Goal: Transaction & Acquisition: Purchase product/service

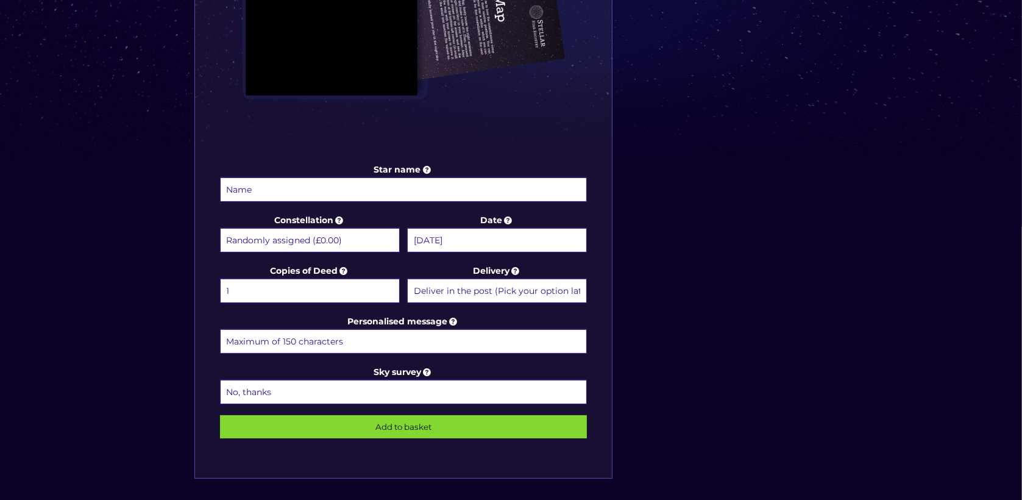
scroll to position [494, 0]
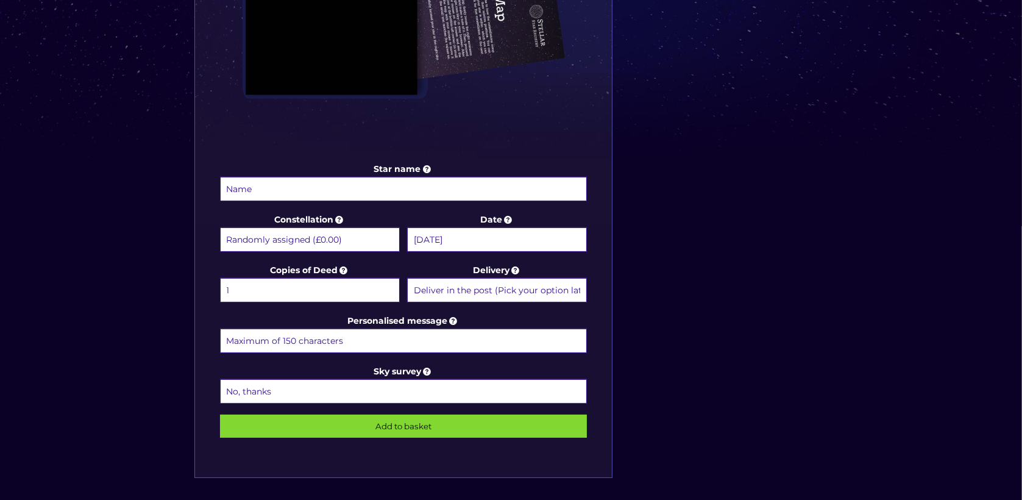
click at [386, 184] on input "Star name" at bounding box center [403, 189] width 367 height 24
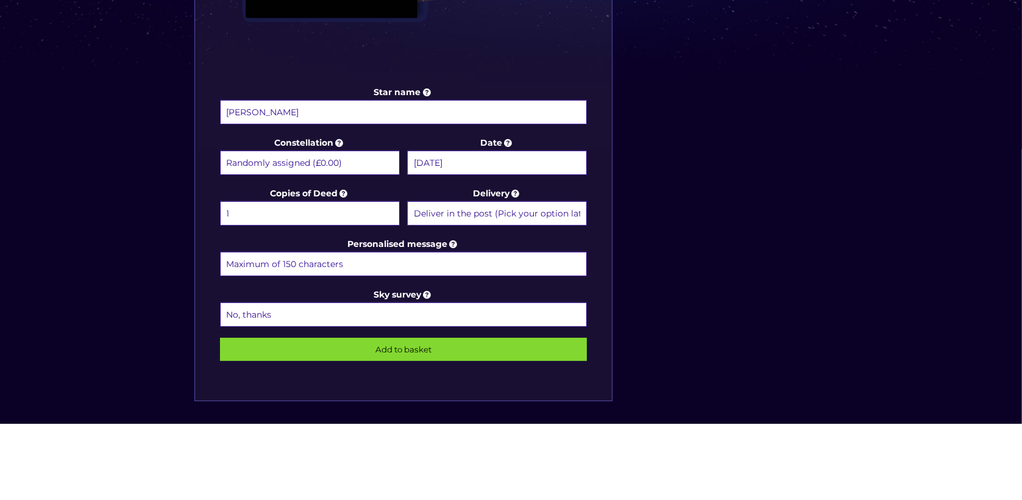
type input "[PERSON_NAME]"
click at [369, 235] on select "Randomly assigned (£0.00) Aquarius - 20 Jan - 18 Feb (+£9.99) Aries - 21 Mar - …" at bounding box center [310, 239] width 180 height 24
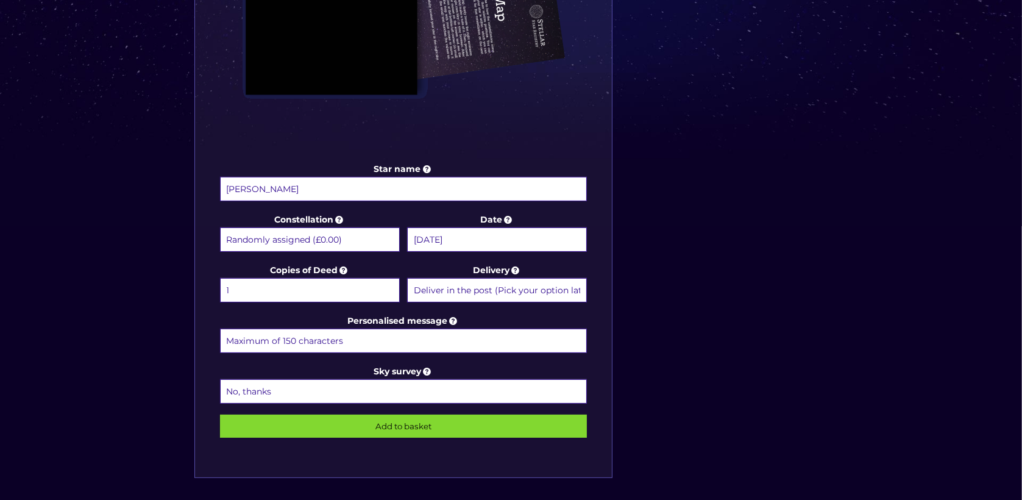
click at [528, 247] on input "14 October 2008" at bounding box center [497, 239] width 180 height 24
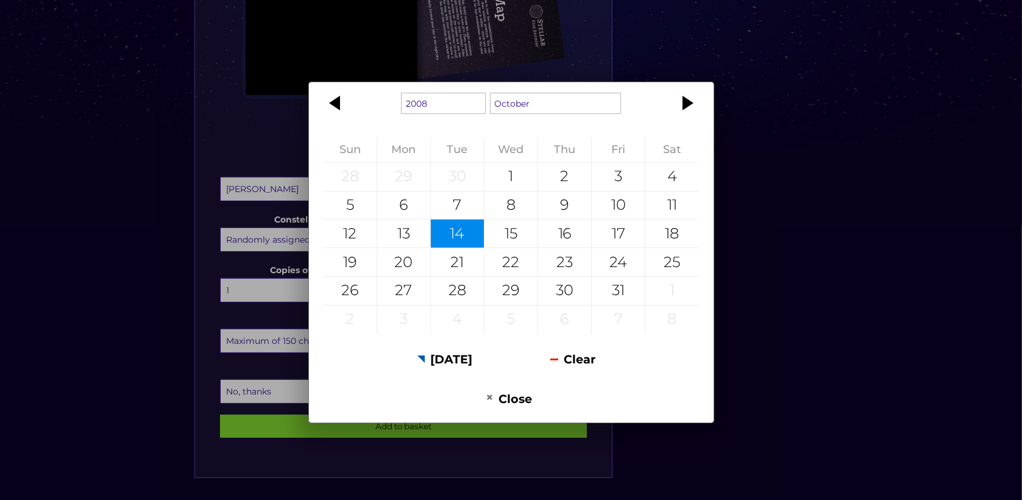
click at [801, 214] on div "1908 1909 1910 1911 1912 1913 1914 1915 1916 1917 1918 1919 1920 1921 1922 1923…" at bounding box center [511, 250] width 1022 height 500
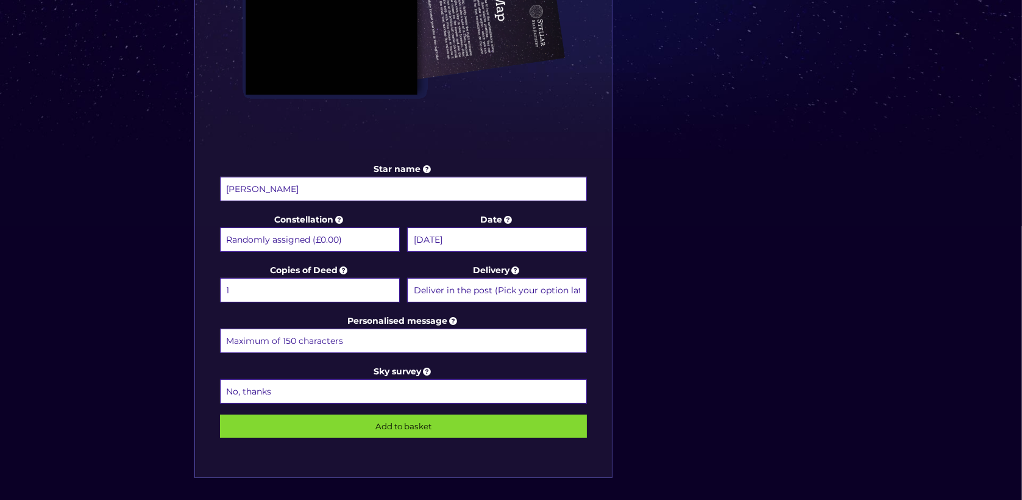
click at [345, 290] on select "1 2 (+£4.99) 3 (+£9.49) 4 (+£13.99) 5 (+£18.49) 6 (+£22.99) 7 (+£27.49) 8 (+£31…" at bounding box center [310, 290] width 180 height 24
click at [714, 264] on div "Star name Ria Rixon Ajwani Star name two (Optional) Constellation Randomly assi…" at bounding box center [511, 112] width 646 height 779
click at [561, 294] on select "Deliver in the post (Pick your option later) Deliver in the post and by Email (…" at bounding box center [497, 290] width 180 height 24
click at [448, 331] on input "Personalised message" at bounding box center [403, 340] width 367 height 24
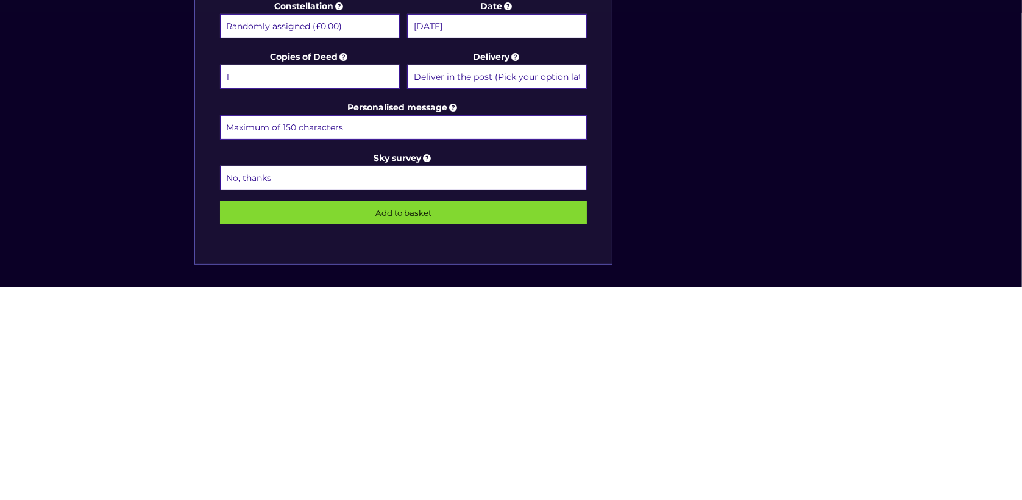
click at [790, 374] on div "Star name Ria Rixon Ajwani Star name two (Optional) Constellation Randomly assi…" at bounding box center [511, 112] width 646 height 779
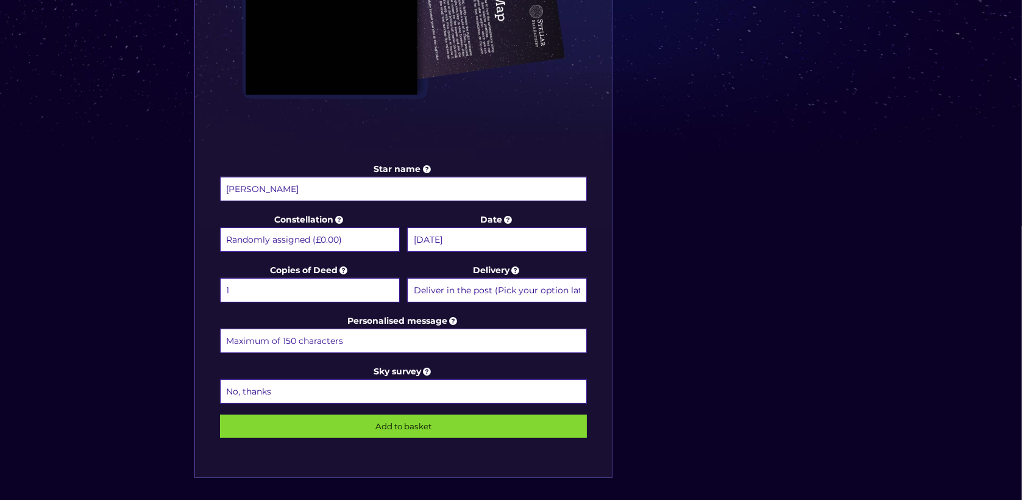
click at [462, 386] on select "No, thanks 1 (+£6.99) 2 (+£11.99) 3 (+£16.99) 4 (+£21.99) 5 (+£26.99) 6 (+£31.9…" at bounding box center [403, 391] width 367 height 24
click at [458, 341] on input "Personalised message" at bounding box center [403, 340] width 367 height 24
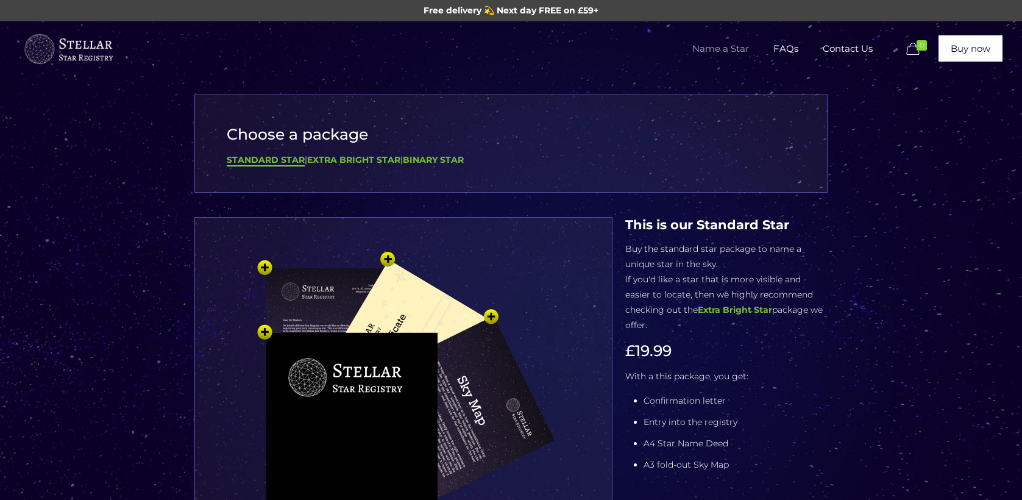
scroll to position [494, 0]
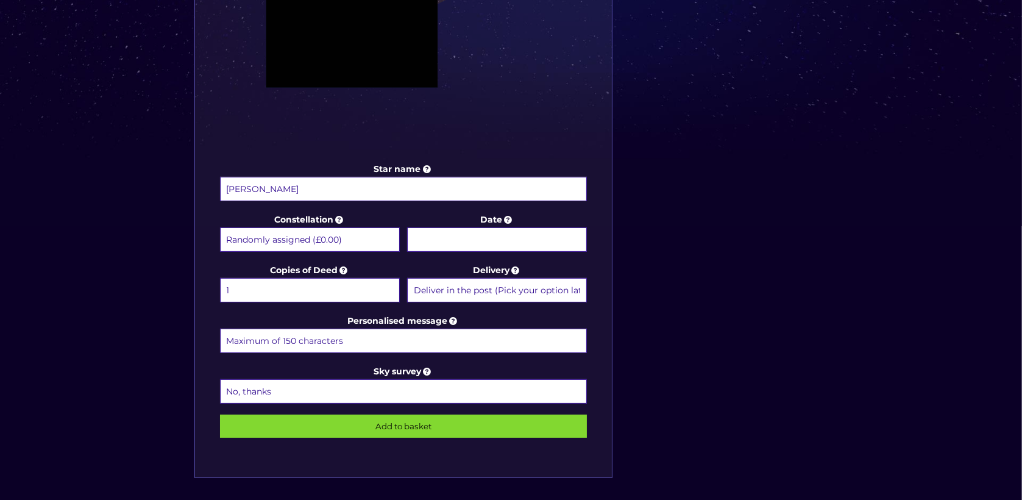
click at [431, 332] on input "Personalised message" at bounding box center [403, 340] width 367 height 24
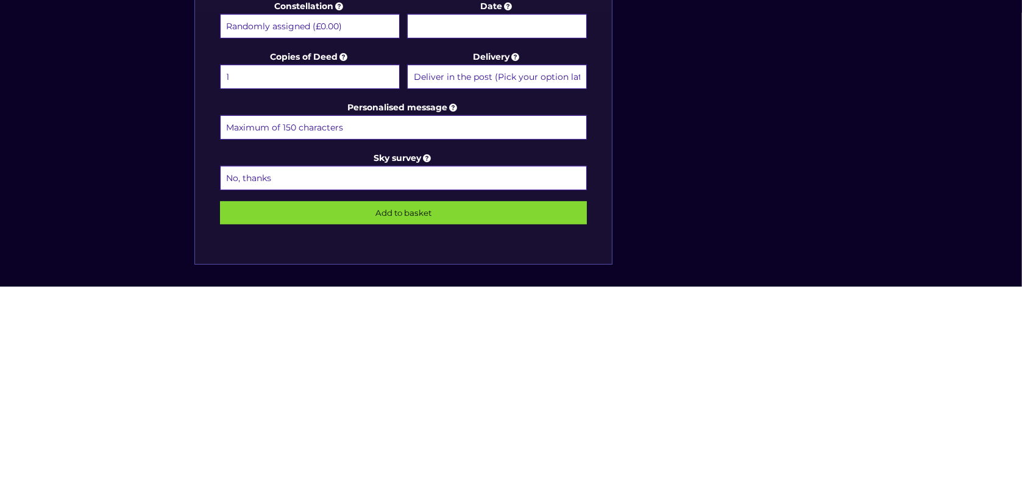
paste input "To the sweetest, nonchalant and the most honest girl I know, I wish you all the…"
type input "To the sweetest, nonchalant and the most honest girl I know, I wish you all the…"
click at [874, 340] on div "Choose a package Standard Star | Extra Bright Star | Binary Star Star name Ria …" at bounding box center [511, 68] width 1022 height 1081
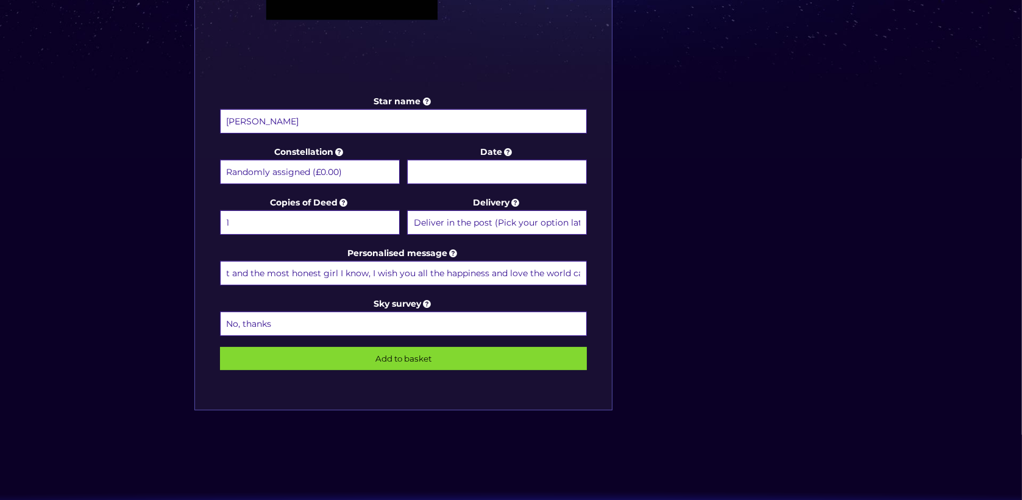
scroll to position [0, 0]
click at [539, 221] on select "Deliver in the post (Pick your option later) Deliver in the post and by Email (…" at bounding box center [497, 222] width 180 height 24
click at [343, 217] on select "1 2 (+£4.99) 3 (+£9.49) 4 (+£13.99) 5 (+£18.49) 6 (+£22.99) 7 (+£27.49) 8 (+£31…" at bounding box center [310, 222] width 180 height 24
click at [364, 169] on select "Randomly assigned (£0.00) Aquarius - 20 Jan - 18 Feb (+£9.99) Aries - 21 Mar - …" at bounding box center [310, 172] width 180 height 24
click at [510, 167] on input "Date" at bounding box center [497, 172] width 180 height 24
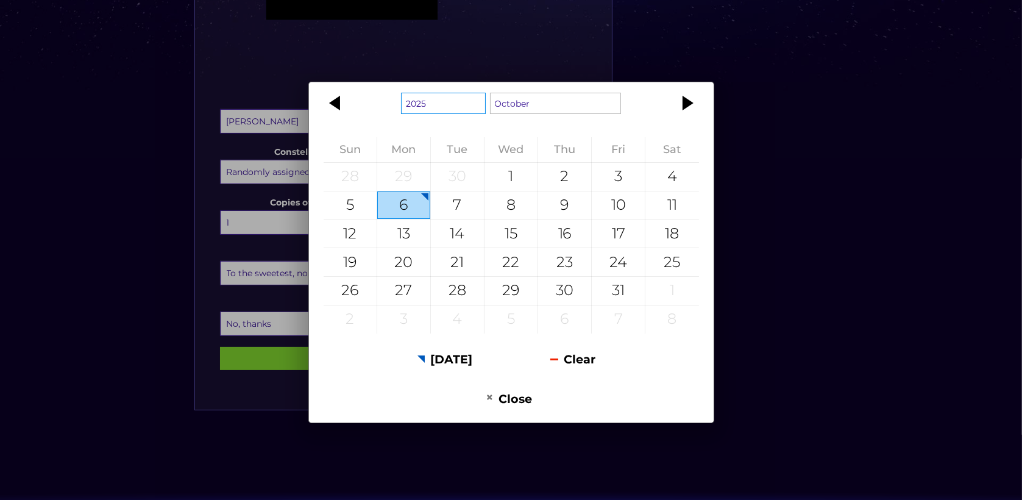
click at [447, 104] on select "1925 1926 1927 1928 1929 1930 1931 1932 1933 1934 1935 1936 1937 1938 1939 1940…" at bounding box center [443, 103] width 85 height 21
click at [547, 111] on select "January February March April May June July August September October November De…" at bounding box center [556, 103] width 132 height 21
click at [768, 166] on div "1908 1909 1910 1911 1912 1913 1914 1915 1916 1917 1918 1919 1920 1921 1922 1923…" at bounding box center [511, 250] width 1022 height 500
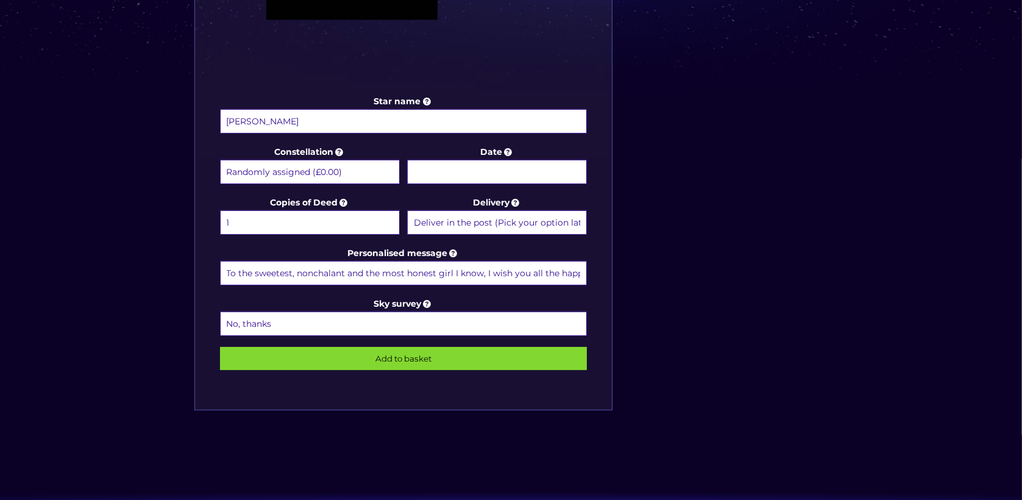
click at [539, 175] on input "Date" at bounding box center [497, 172] width 180 height 24
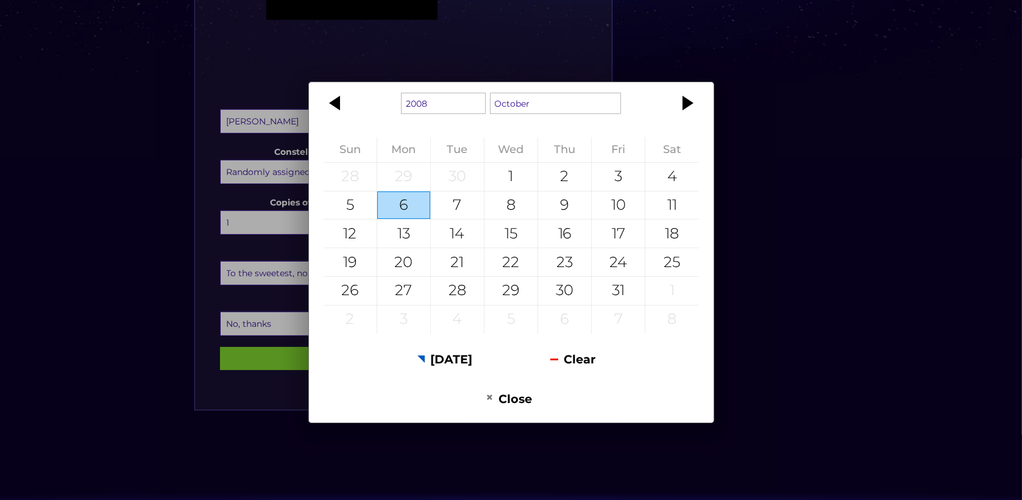
click at [462, 240] on div "14" at bounding box center [457, 233] width 53 height 28
type input "14 October 2008"
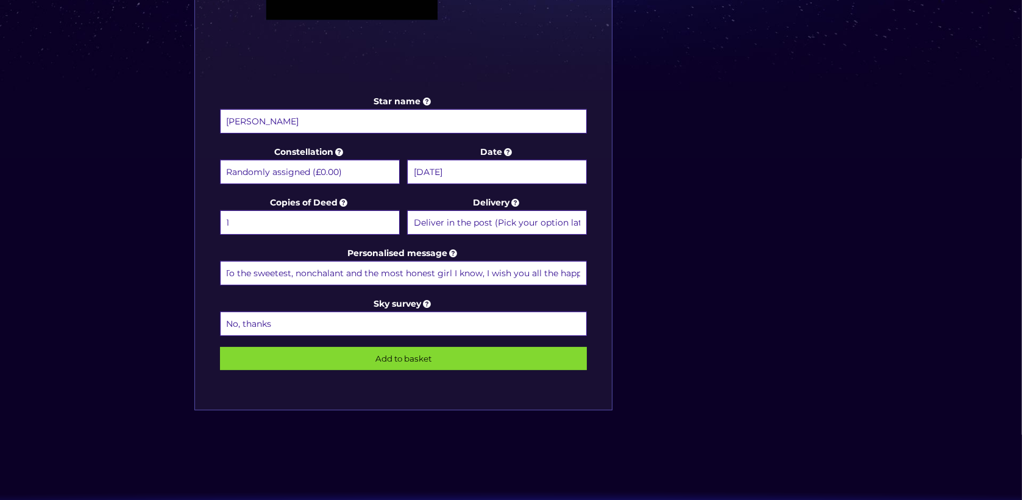
scroll to position [0, 2]
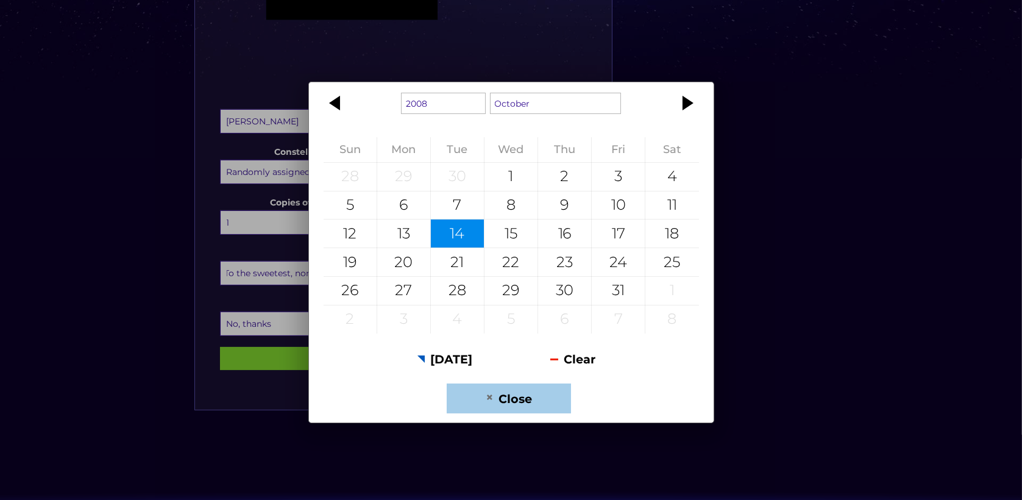
click at [508, 403] on button "Close" at bounding box center [509, 398] width 124 height 30
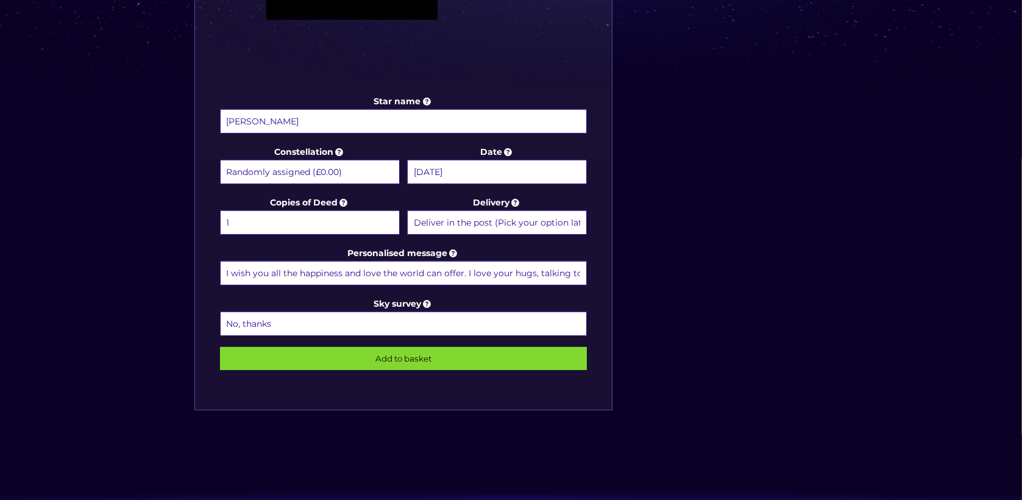
scroll to position [0, 266]
click at [630, 272] on div "Star name Ria Rixon Ajwani Star name two (Optional) Constellation Randomly assi…" at bounding box center [511, 45] width 646 height 779
click at [554, 272] on input "To the sweetest, nonchalant and the most honest girl I know, I wish you all the…" at bounding box center [403, 273] width 367 height 24
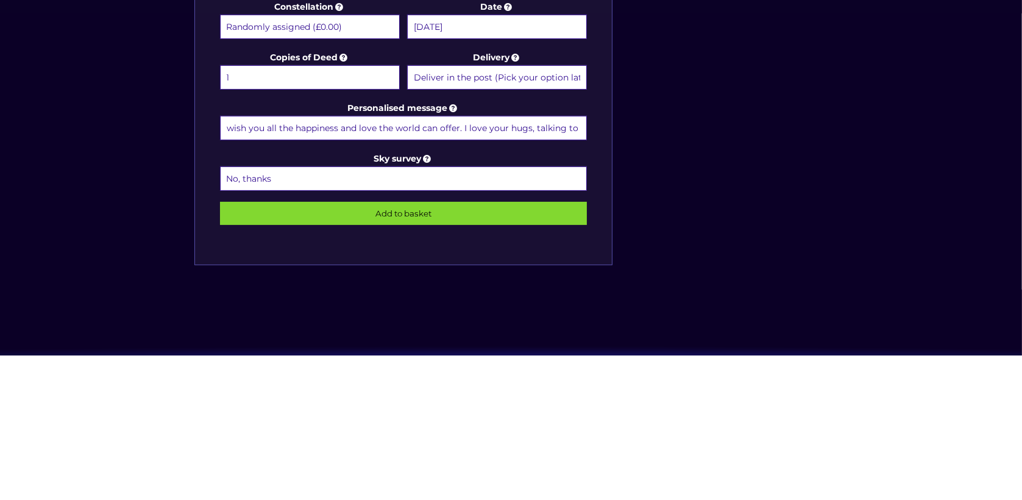
scroll to position [561, 0]
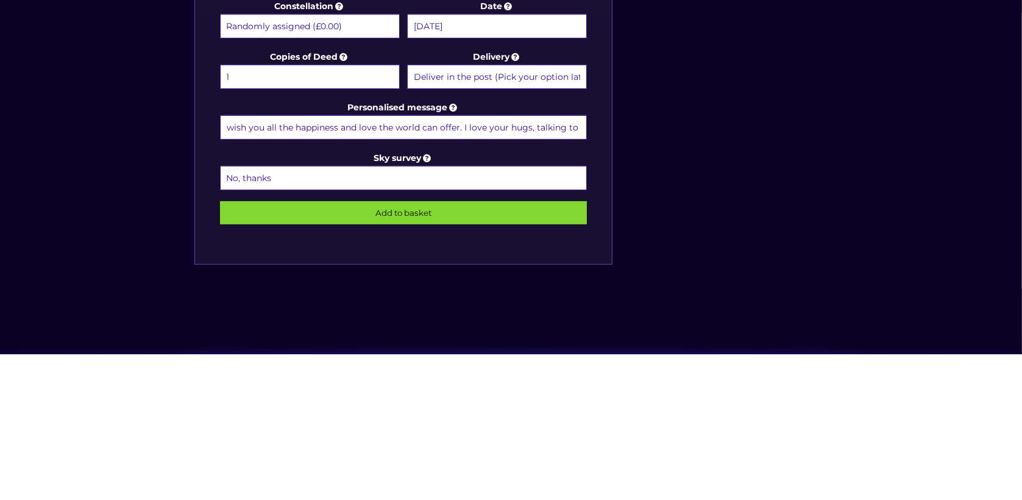
click at [649, 280] on div "Star name Ria Rixon Ajwani Star name two (Optional) Constellation Randomly assi…" at bounding box center [511, 45] width 646 height 779
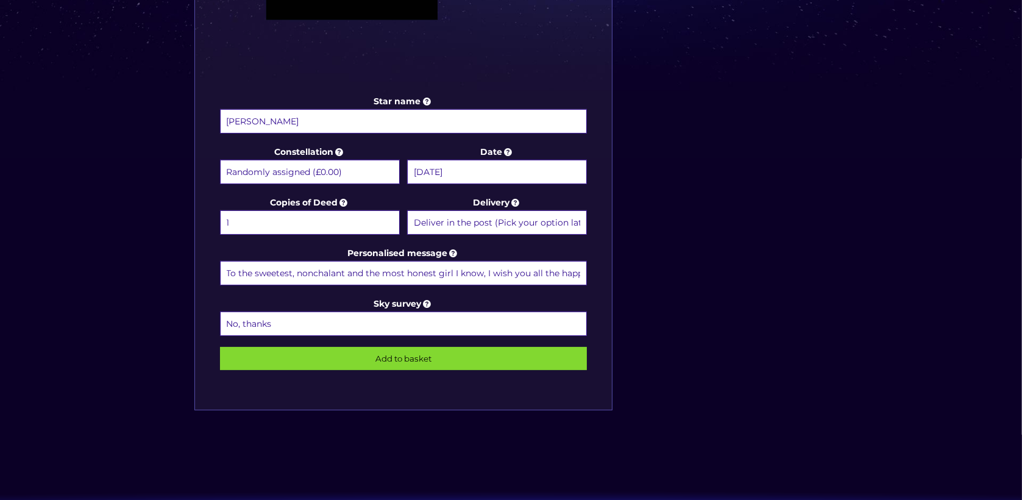
click at [553, 269] on input "To the sweetest, nonchalant and the most honest girl I know, I wish you all the…" at bounding box center [403, 273] width 367 height 24
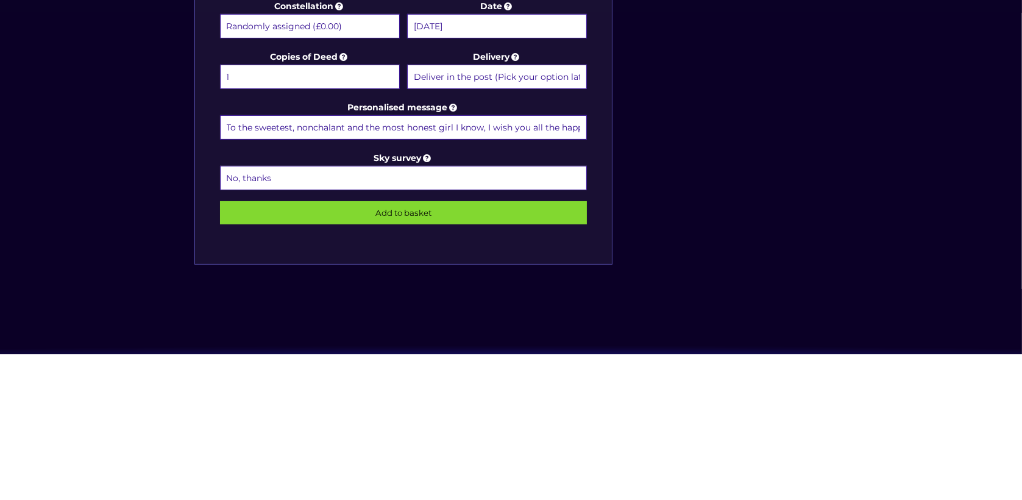
click at [548, 267] on input "To the sweetest, nonchalant and the most honest girl I know, I wish you all the…" at bounding box center [403, 273] width 367 height 24
click at [667, 260] on div "Star name Ria Rixon Ajwani Star name two (Optional) Constellation Randomly assi…" at bounding box center [511, 45] width 646 height 779
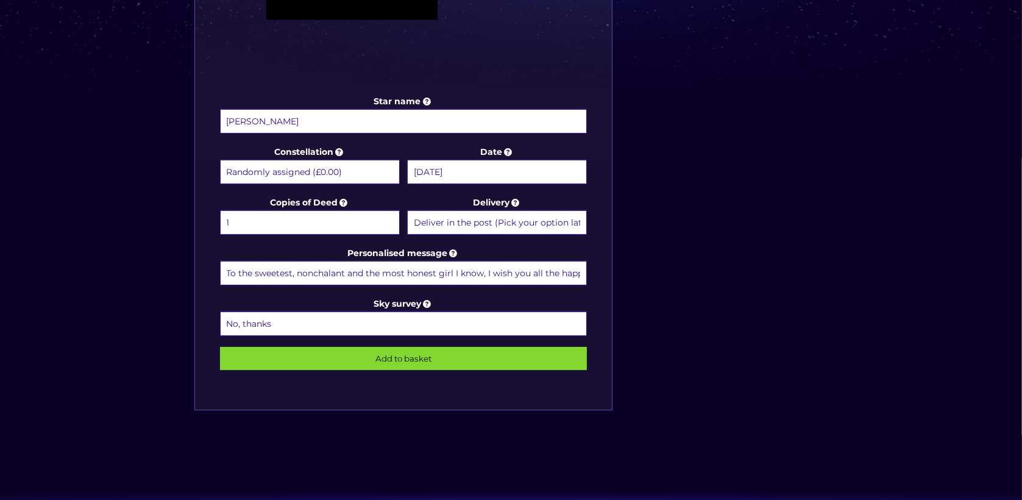
click at [571, 265] on input "To the sweetest, nonchalant and the most honest girl I know, I wish you all the…" at bounding box center [403, 273] width 367 height 24
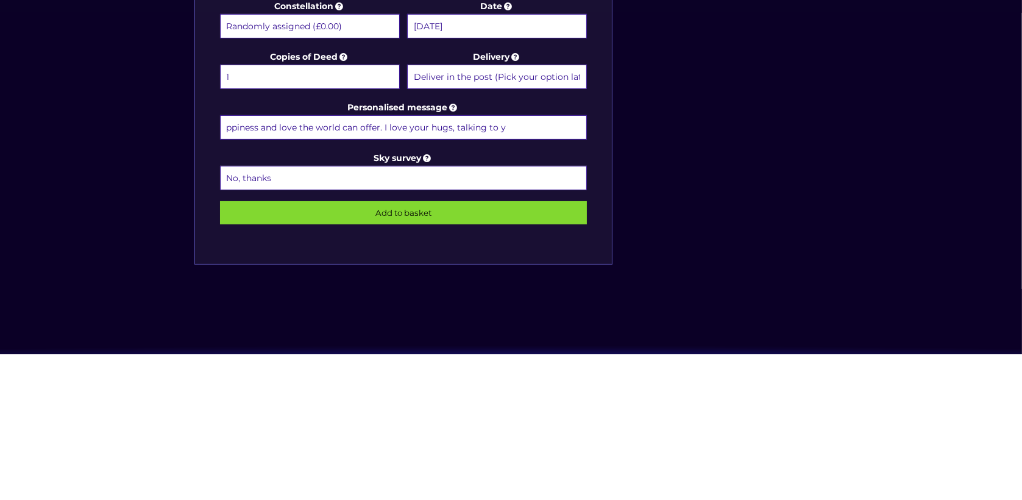
click at [544, 269] on input "ppiness and love the world can offer. I love your hugs, talking to y" at bounding box center [403, 273] width 367 height 24
type input "ppiness"
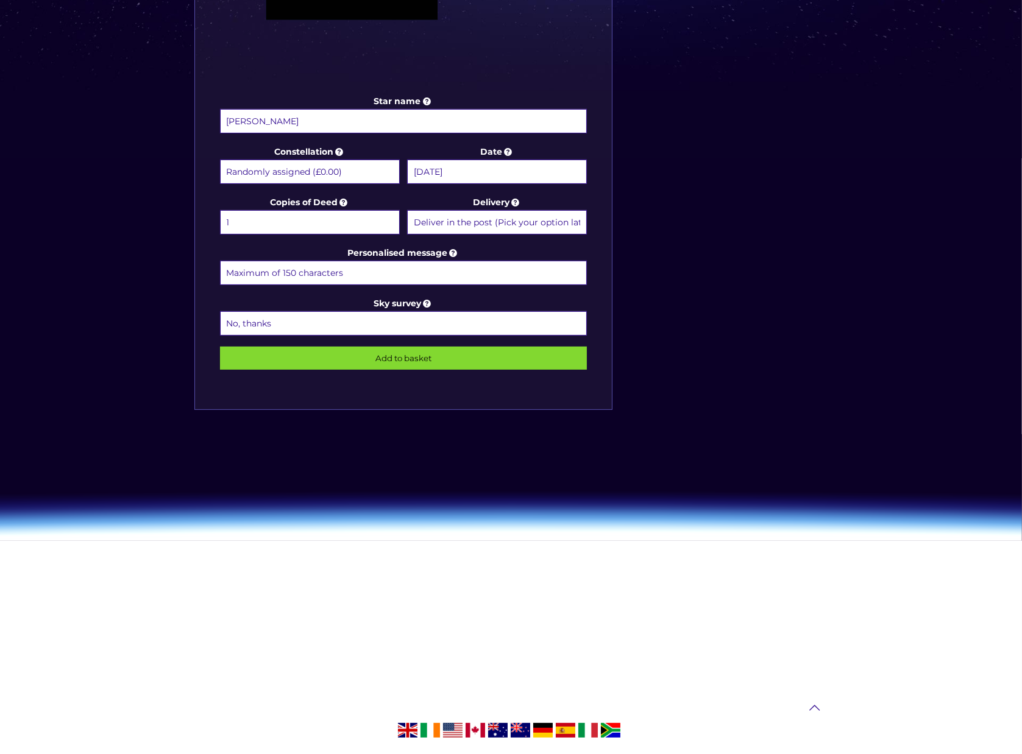
click at [370, 271] on input "Personalised message" at bounding box center [403, 273] width 367 height 24
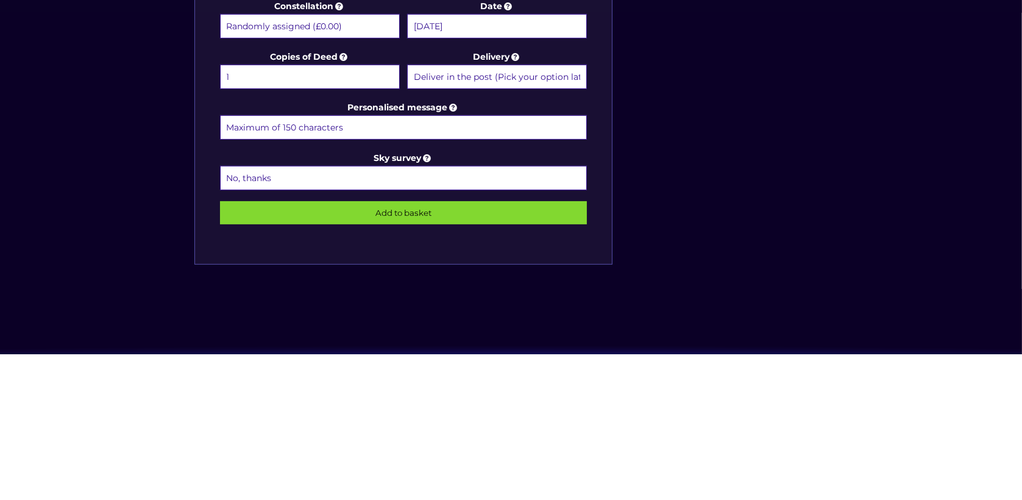
paste input "To the sweetest, nonchalant, and most honest girl I know, I wish you all the ha…"
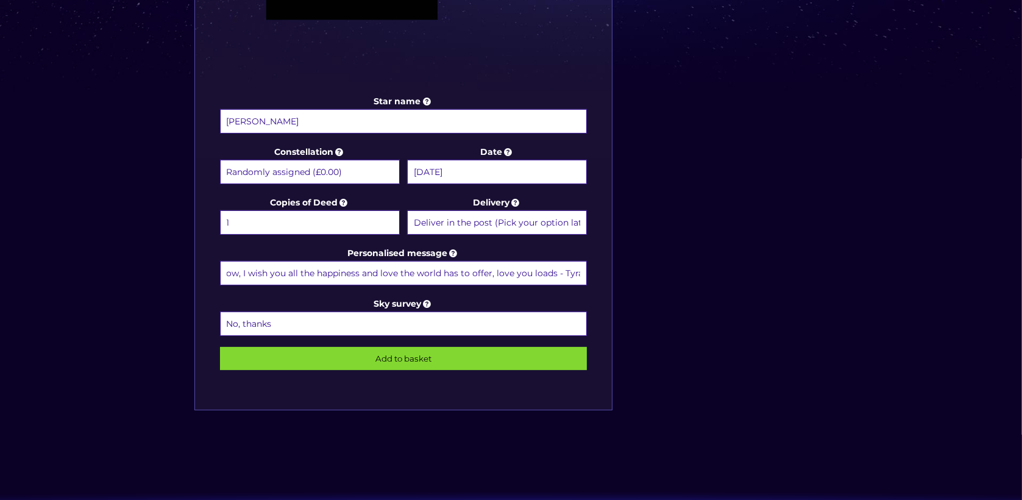
type input "To the sweetest, nonchalant, and most honest girl I know, I wish you all the ha…"
click at [710, 264] on div "Star name Ria Rixon Ajwani Star name two (Optional) Constellation Randomly assi…" at bounding box center [511, 45] width 646 height 779
click at [377, 324] on select "No, thanks 1 (+£6.99) 2 (+£11.99) 3 (+£16.99) 4 (+£21.99) 5 (+£26.99) 6 (+£31.9…" at bounding box center [403, 323] width 367 height 24
click at [360, 172] on select "Randomly assigned (£0.00) Aquarius - 20 Jan - 18 Feb (+£9.99) Aries - 21 Mar - …" at bounding box center [310, 172] width 180 height 24
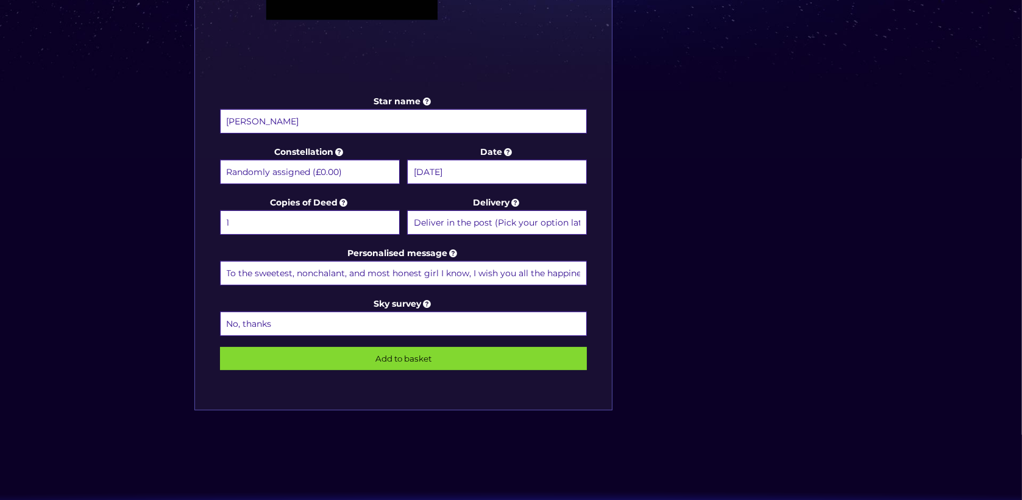
click at [352, 177] on select "Randomly assigned (£0.00) Aquarius - 20 Jan - 18 Feb (+£9.99) Aries - 21 Mar - …" at bounding box center [310, 172] width 180 height 24
click at [341, 210] on select "1 2 (+£4.99) 3 (+£9.49) 4 (+£13.99) 5 (+£18.49) 6 (+£22.99) 7 (+£27.49) 8 (+£31…" at bounding box center [310, 222] width 180 height 24
click at [537, 219] on select "Deliver in the post (Pick your option later) Deliver in the post and by Email (…" at bounding box center [497, 222] width 180 height 24
click at [537, 222] on select "Deliver in the post (Pick your option later) Deliver in the post and by Email (…" at bounding box center [497, 222] width 180 height 24
click at [436, 122] on input "Ria Rixon Ajwani" at bounding box center [403, 121] width 367 height 24
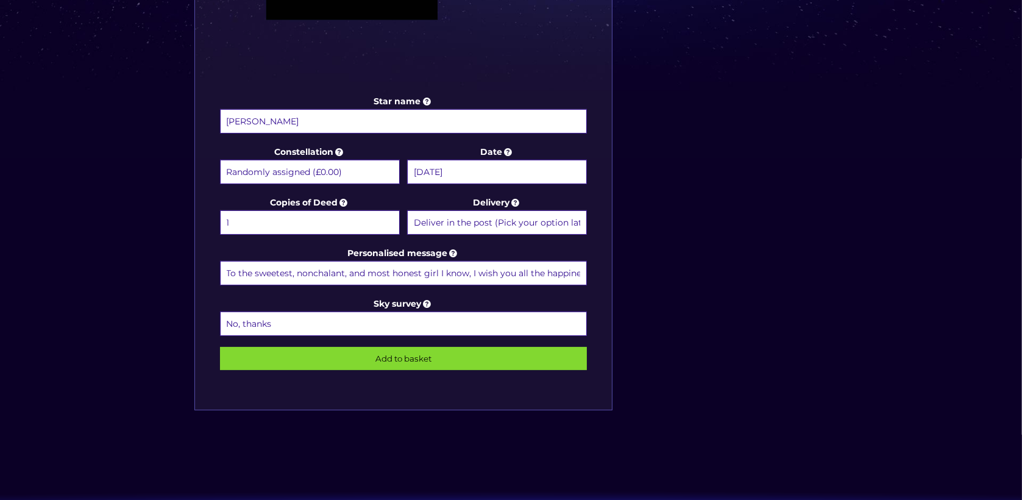
click at [525, 273] on input "To the sweetest, nonchalant, and most honest girl I know, I wish you all the ha…" at bounding box center [403, 273] width 367 height 24
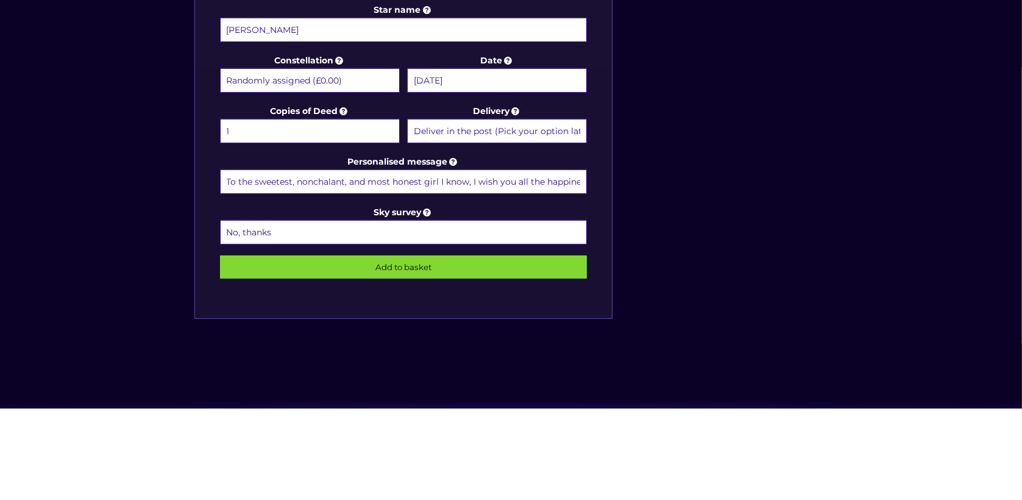
scroll to position [561, 0]
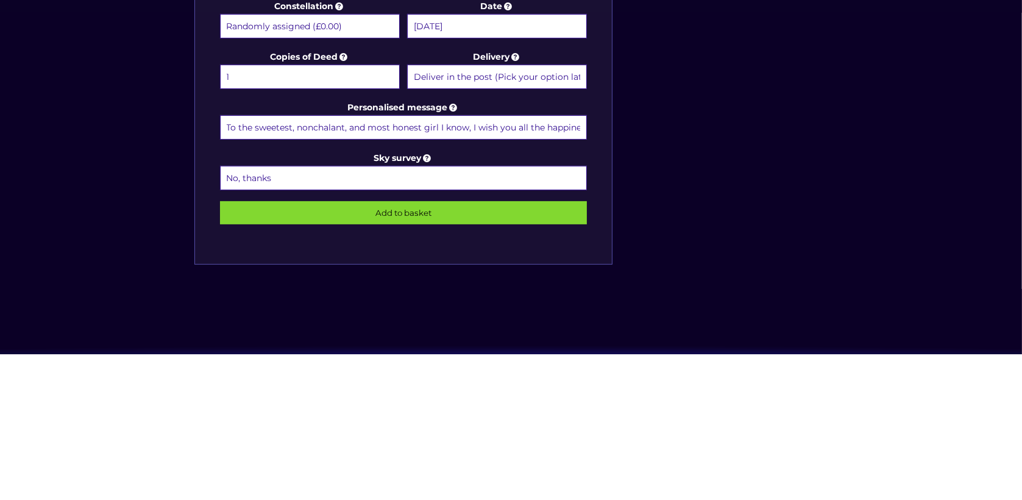
click at [671, 261] on div "Star name Ria Rixon Ajwani Star name two (Optional) Constellation Randomly assi…" at bounding box center [511, 45] width 646 height 779
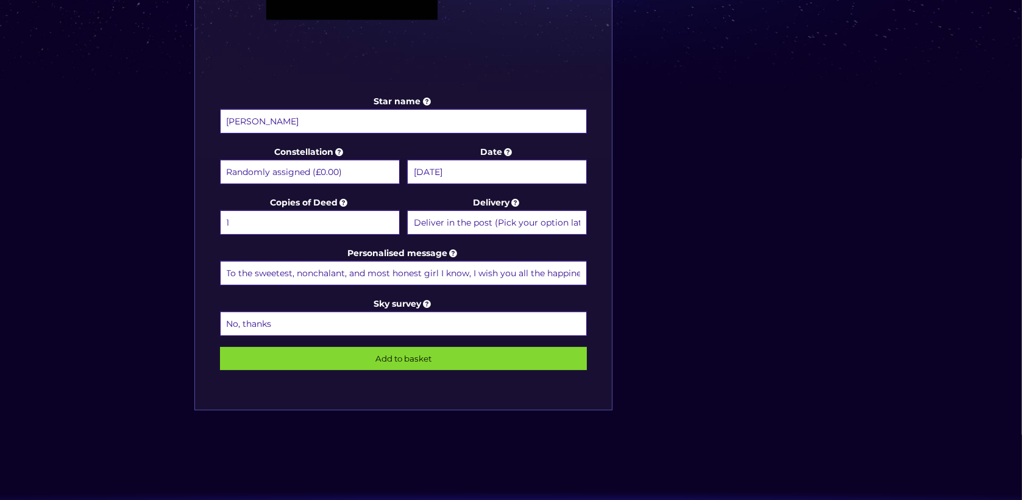
click at [517, 271] on input "To the sweetest, nonchalant, and most honest girl I know, I wish you all the ha…" at bounding box center [403, 273] width 367 height 24
click at [763, 218] on div "Star name Ria Rixon Ajwani Star name two (Optional) Constellation Randomly assi…" at bounding box center [511, 45] width 646 height 779
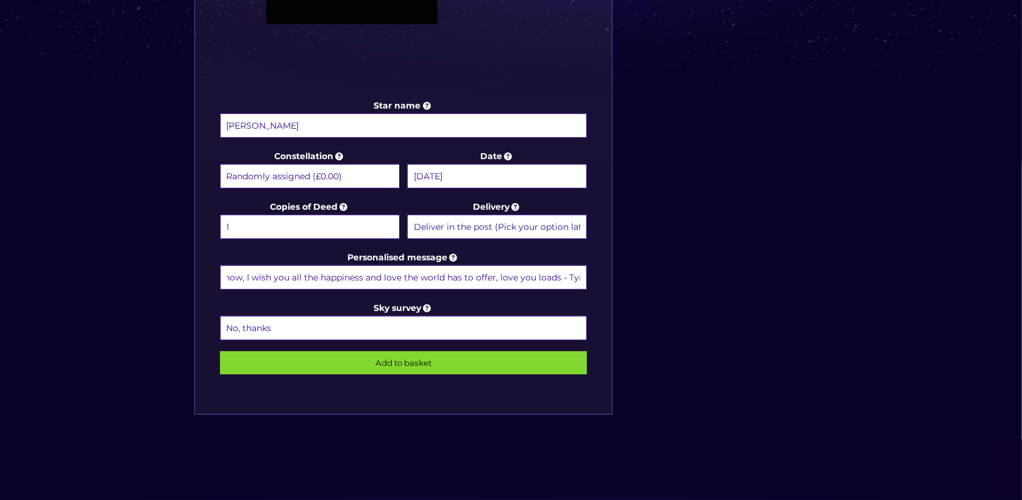
scroll to position [0, 230]
click at [311, 328] on select "No, thanks 1 (+£6.99) 2 (+£11.99) 3 (+£16.99) 4 (+£21.99) 5 (+£26.99) 6 (+£31.9…" at bounding box center [403, 328] width 367 height 24
click at [473, 359] on input "Add to basket" at bounding box center [403, 362] width 367 height 23
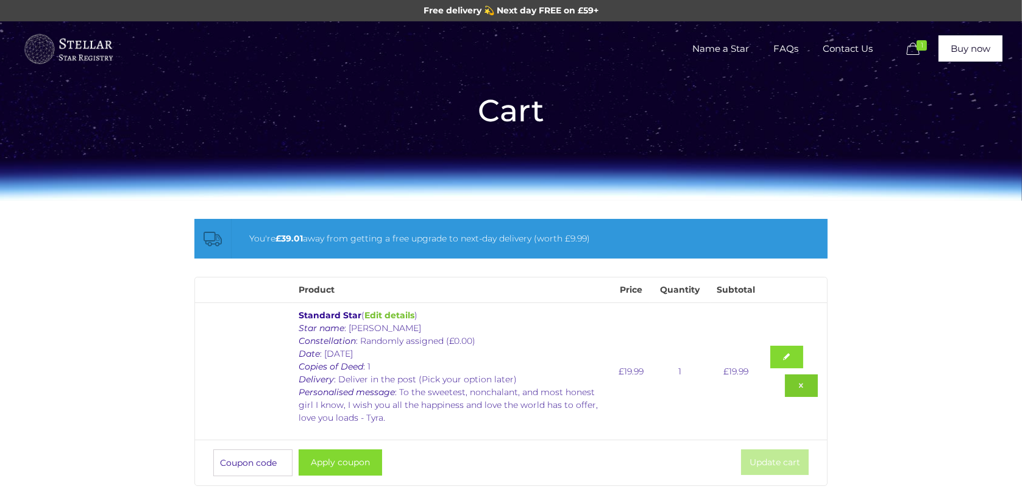
click at [798, 386] on link "Remove this item" at bounding box center [801, 385] width 33 height 23
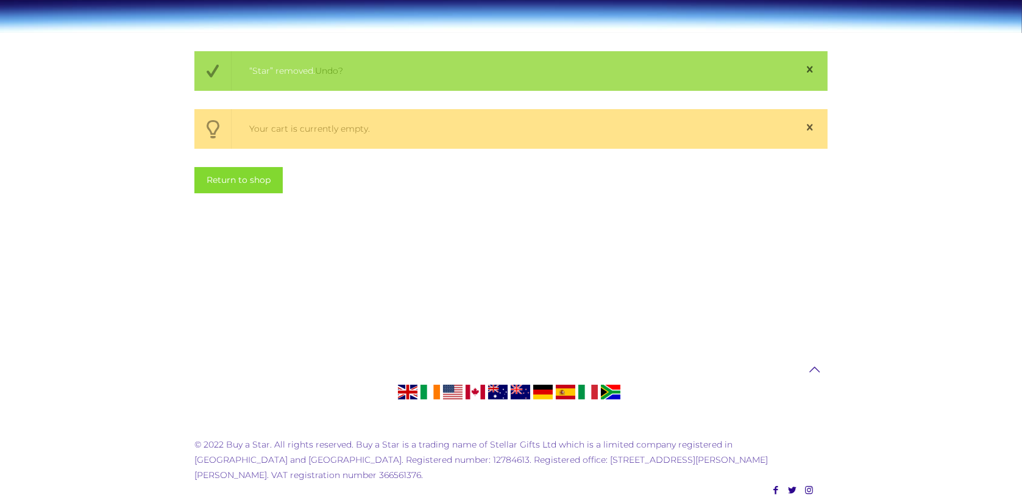
scroll to position [169, 0]
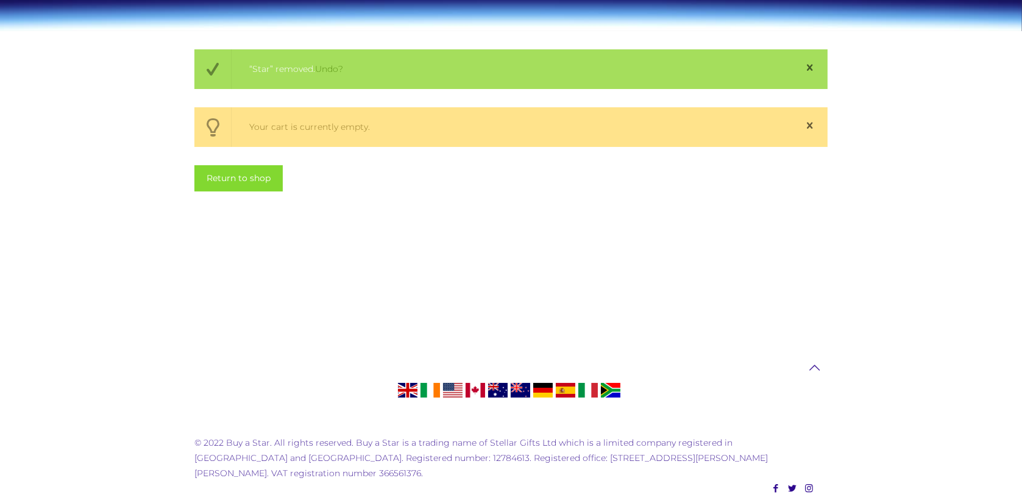
click at [977, 216] on div at bounding box center [511, 270] width 1022 height 141
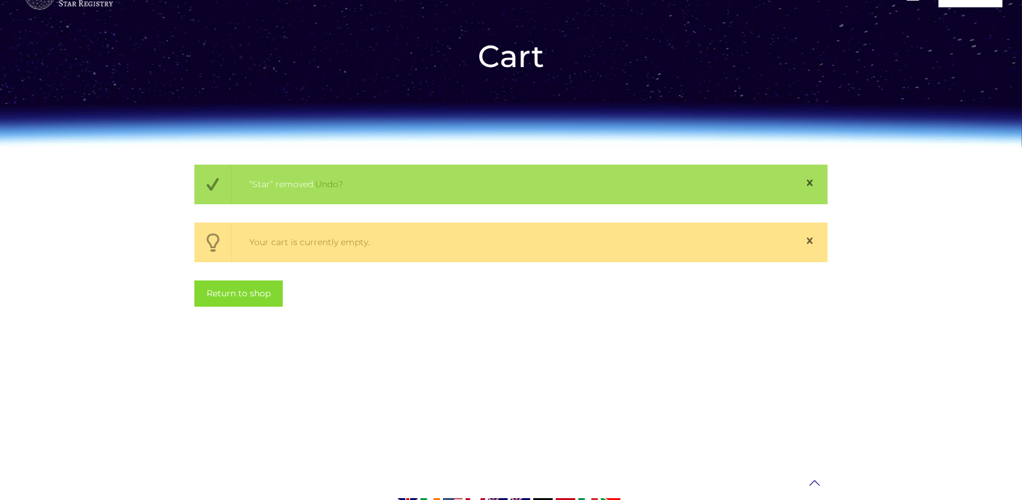
scroll to position [54, 0]
click at [810, 238] on icon at bounding box center [809, 240] width 17 height 15
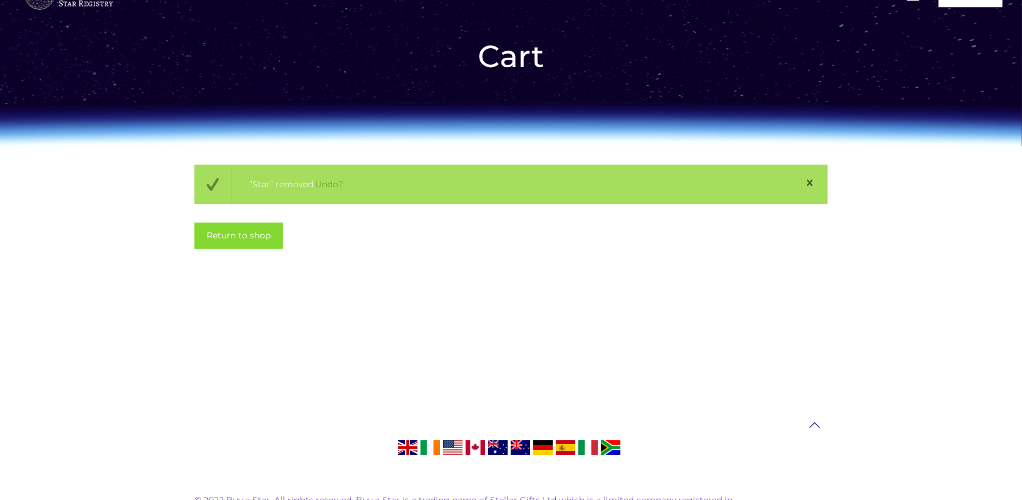
click at [813, 182] on icon at bounding box center [809, 182] width 17 height 15
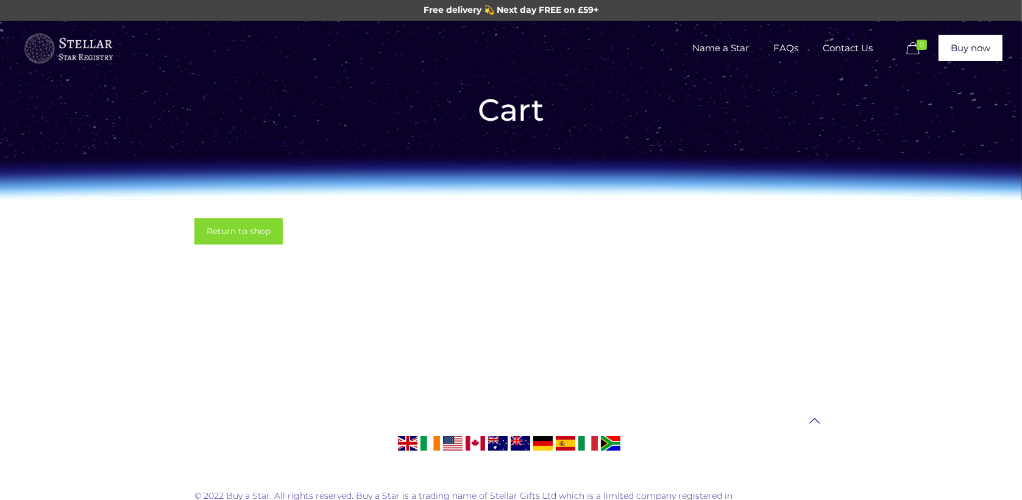
scroll to position [0, 0]
click at [732, 51] on span "Name a Star" at bounding box center [720, 48] width 81 height 37
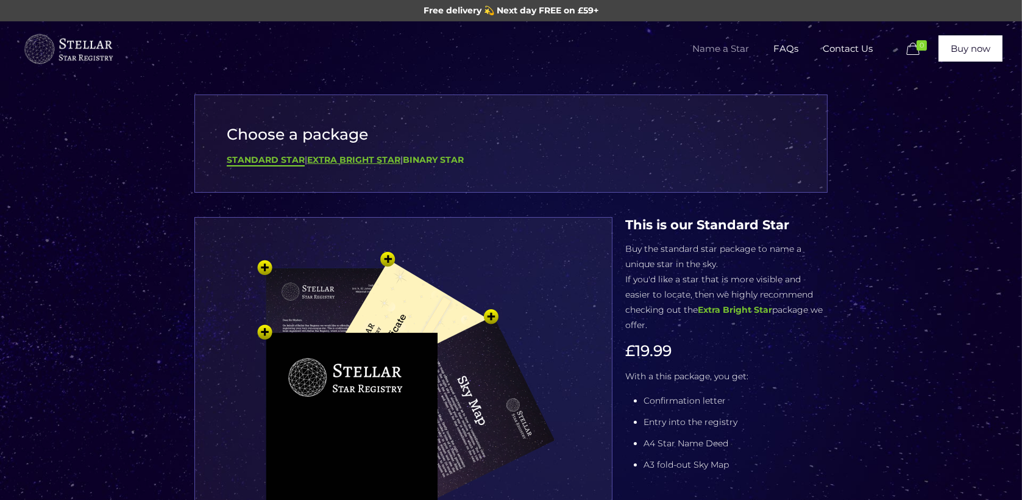
click at [386, 164] on b "Extra Bright Star" at bounding box center [353, 159] width 93 height 11
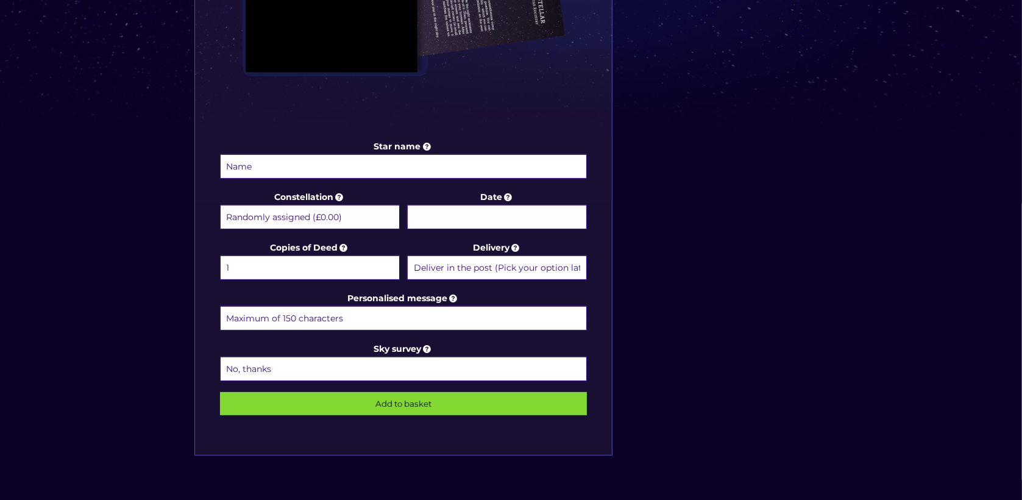
scroll to position [517, 0]
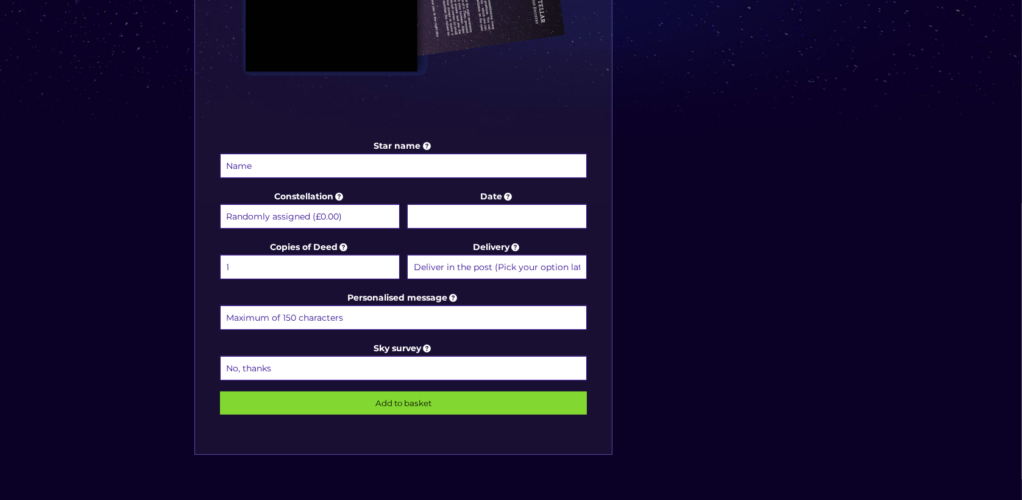
click at [459, 162] on input "Star name" at bounding box center [403, 166] width 367 height 24
type input "[PERSON_NAME]"
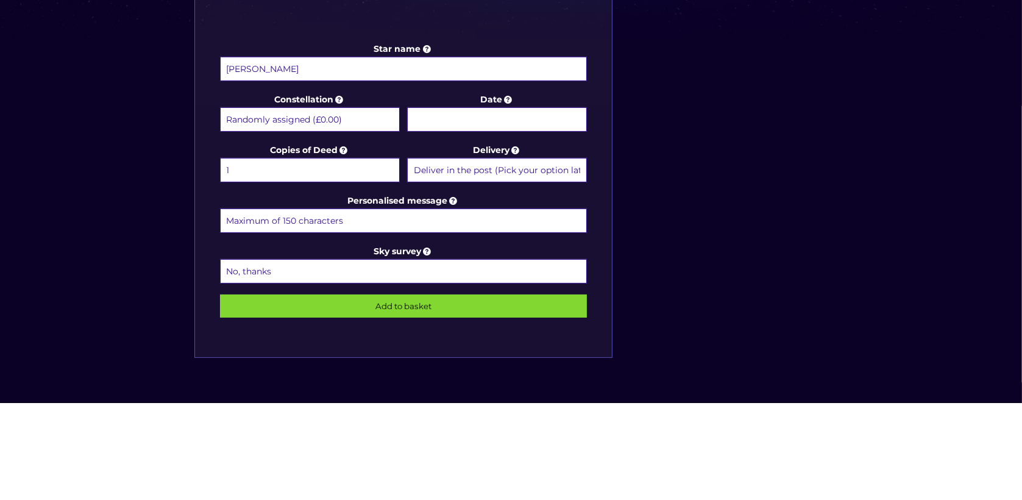
click at [357, 221] on select "Randomly assigned (£0.00) Aquarius - [DATE] - [DATE] (+£9.99) Aries - [DATE] - …" at bounding box center [310, 216] width 180 height 24
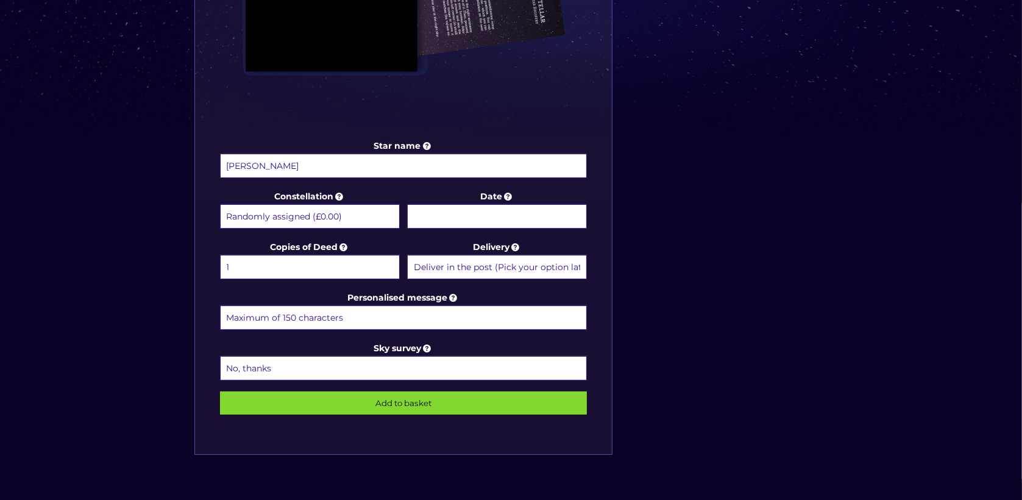
click at [508, 215] on input "Date" at bounding box center [497, 216] width 180 height 24
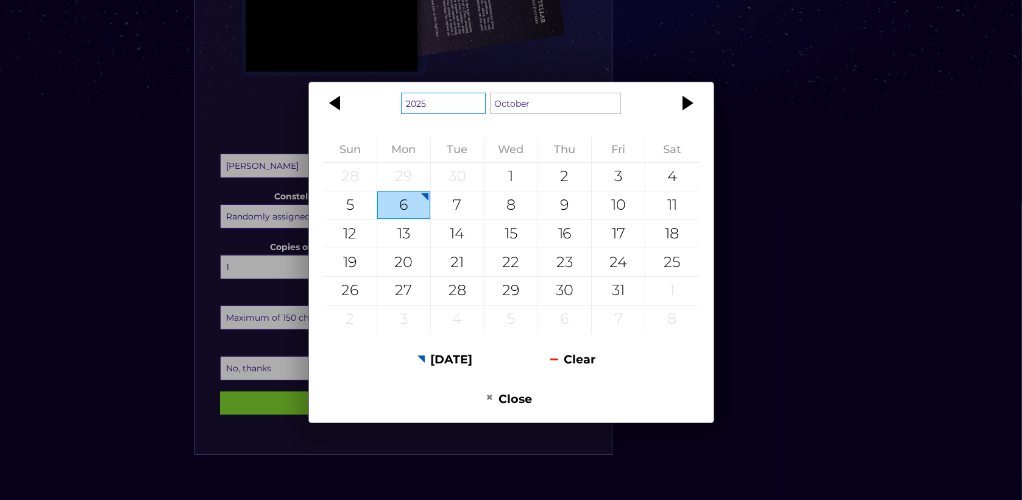
click at [458, 112] on select "1925 1926 1927 1928 1929 1930 1931 1932 1933 1934 1935 1936 1937 1938 1939 1940…" at bounding box center [443, 103] width 85 height 21
click at [527, 114] on select "January February March April May June July August September October November De…" at bounding box center [556, 103] width 132 height 21
click at [645, 116] on div "1908 1909 1910 1911 1912 1913 1914 1915 1916 1917 1918 1919 1920 1921 1922 1923…" at bounding box center [511, 110] width 375 height 34
click at [462, 236] on div "14" at bounding box center [457, 233] width 53 height 28
type input "14 October 2008"
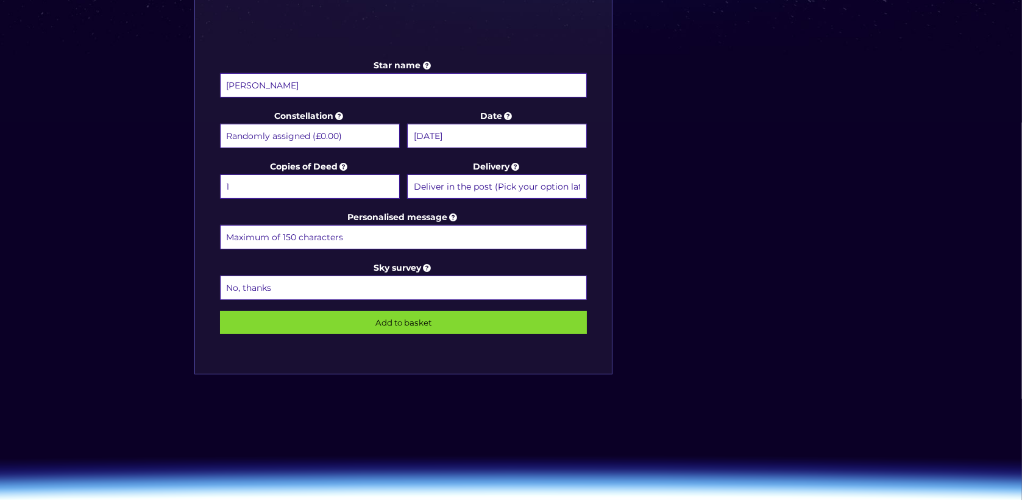
scroll to position [598, 0]
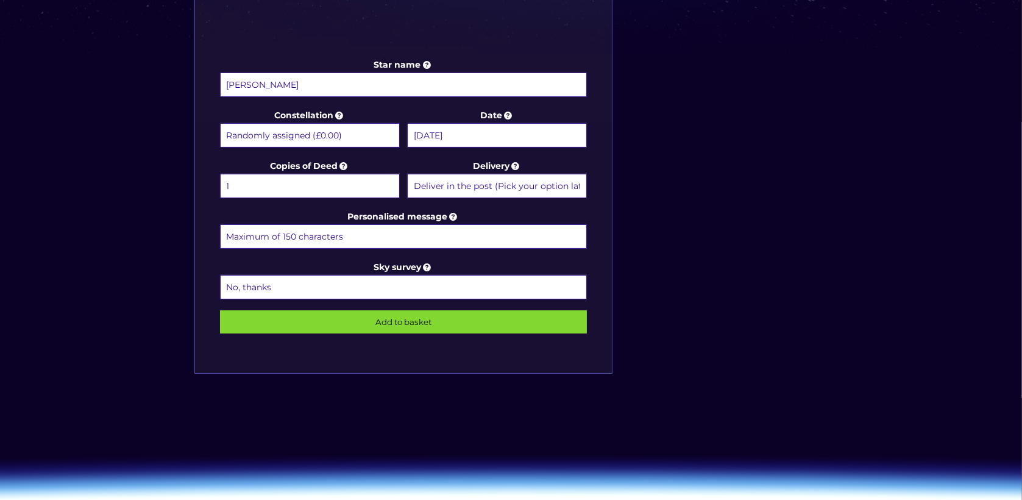
click at [327, 176] on select "1 2 (+£4.99) 3 (+£9.49) 4 (+£13.99) 5 (+£18.49) 6 (+£22.99) 7 (+£27.49) 8 (+£31…" at bounding box center [310, 186] width 180 height 24
click at [514, 175] on select "Deliver in the post (Pick your option later) Deliver in the post and by Email (…" at bounding box center [497, 186] width 180 height 24
click at [335, 193] on select "1 2 (+£4.99) 3 (+£9.49) 4 (+£13.99) 5 (+£18.49) 6 (+£22.99) 7 (+£27.49) 8 (+£31…" at bounding box center [310, 186] width 180 height 24
click at [489, 183] on select "Deliver in the post (Pick your option later) Deliver in the post and by Email (…" at bounding box center [497, 186] width 180 height 24
click at [398, 234] on input "Personalised message" at bounding box center [403, 236] width 367 height 24
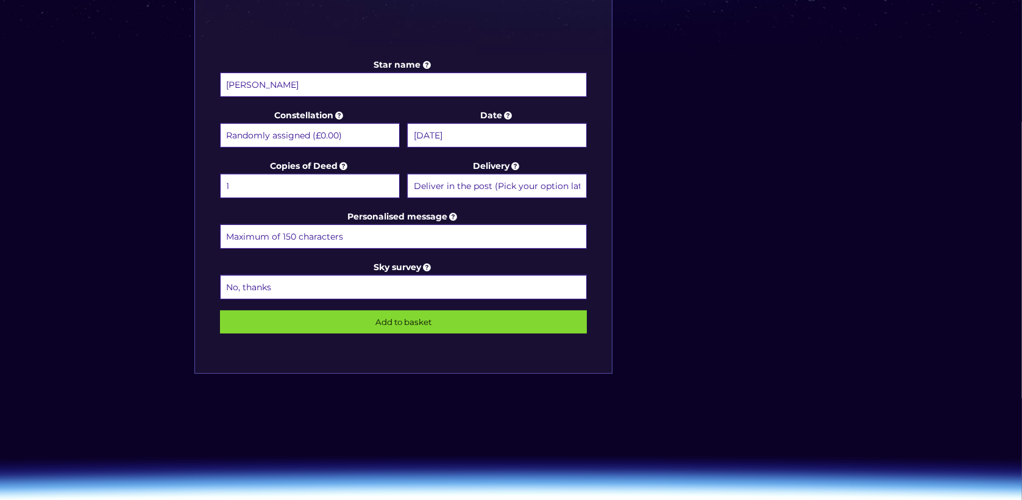
paste input "To the sweetest, nonchalant, and most honest girl I know, I wish you all the ha…"
type input "To the sweetest, nonchalant, and most honest girl I know, I wish you all the ha…"
click at [414, 283] on select "No, thanks 1 (+£6.99) 2 (+£11.99) 3 (+£16.99) 4 (+£21.99) 5 (+£26.99) 6 (+£31.9…" at bounding box center [403, 287] width 367 height 24
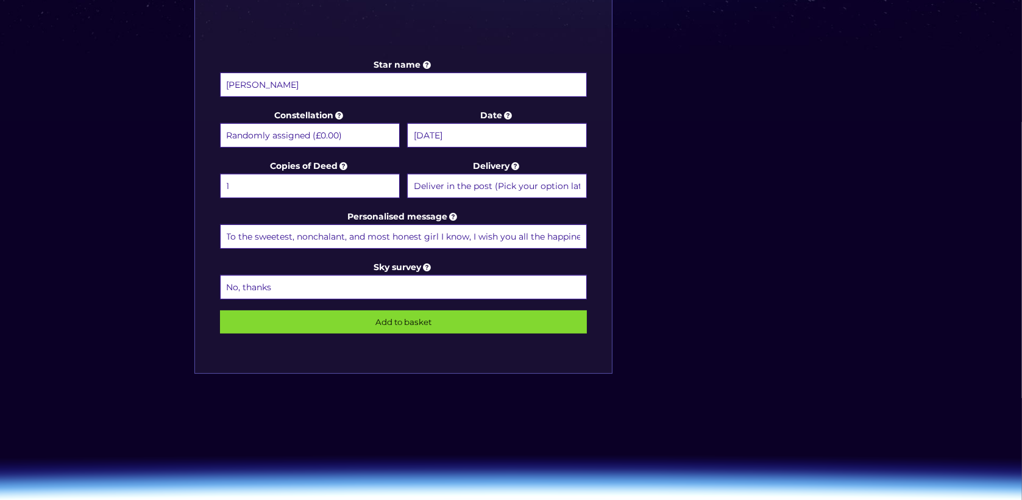
click at [430, 316] on input "Add to basket" at bounding box center [403, 321] width 367 height 23
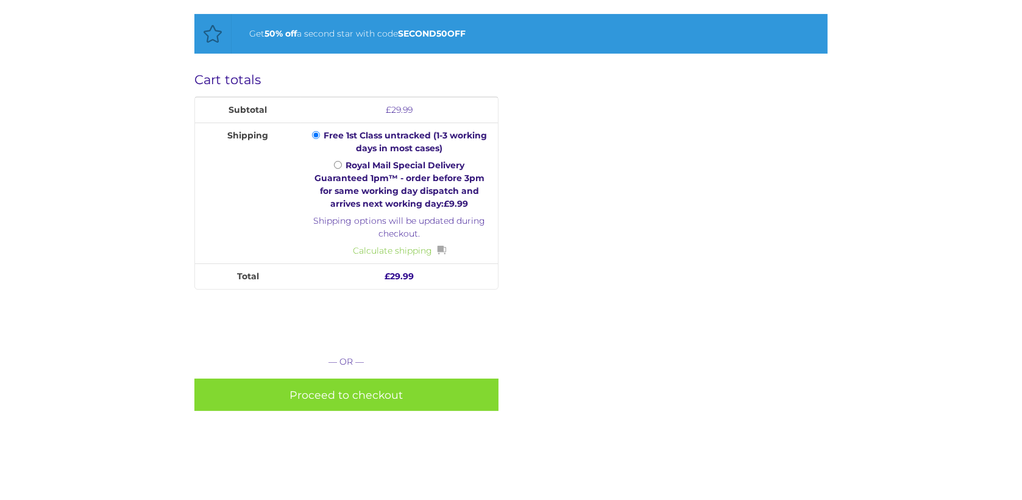
scroll to position [487, 0]
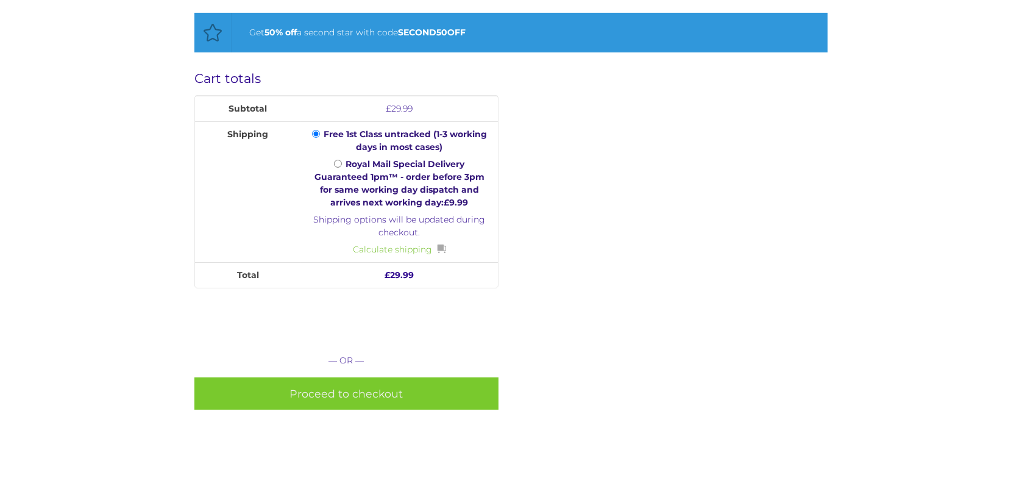
click at [430, 391] on link "Proceed to checkout" at bounding box center [346, 393] width 304 height 32
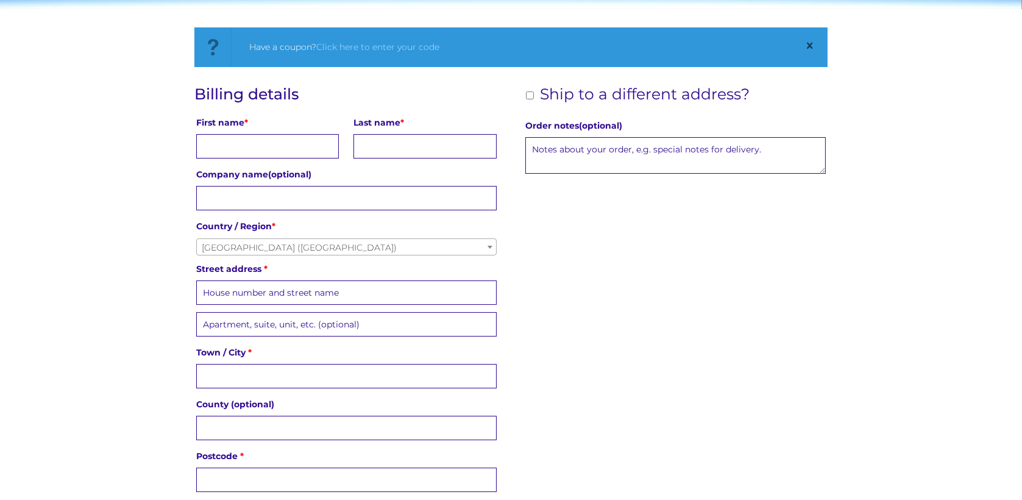
scroll to position [205, 0]
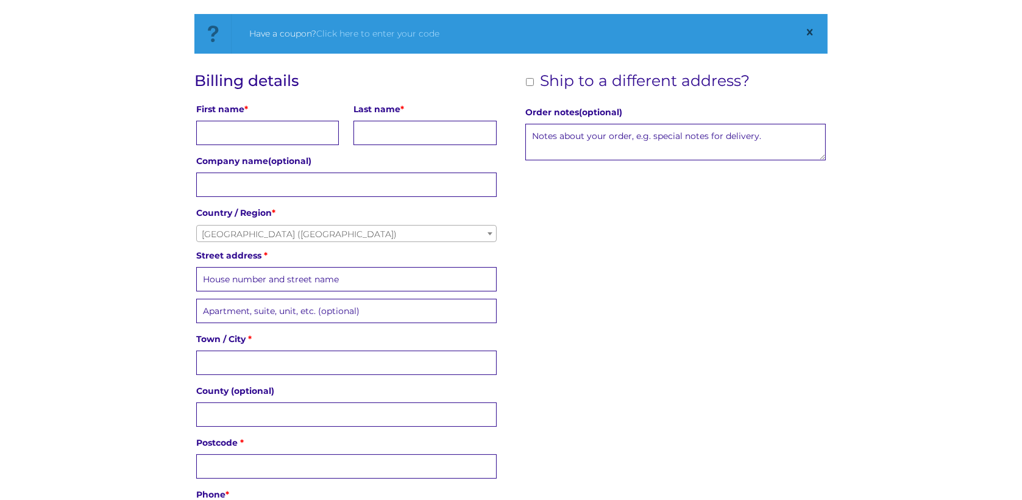
click at [289, 132] on input "First name *" at bounding box center [267, 133] width 143 height 24
type input "T"
type input "TYRA"
click at [423, 127] on input "Last name *" at bounding box center [424, 133] width 143 height 24
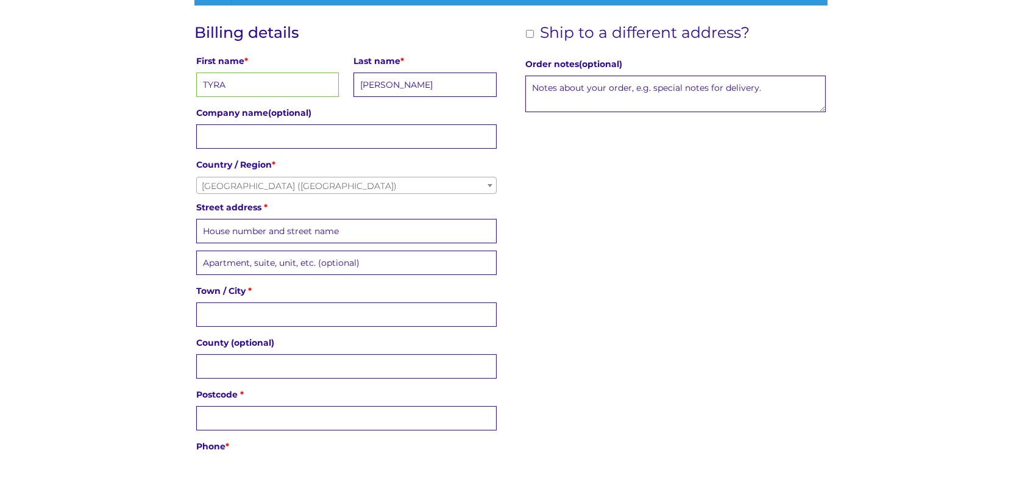
scroll to position [204, 0]
type input "D'SOUZA"
click at [366, 185] on input "Company name (optional)" at bounding box center [346, 184] width 300 height 24
click at [318, 233] on span "United Kingdom (UK)" at bounding box center [346, 233] width 299 height 17
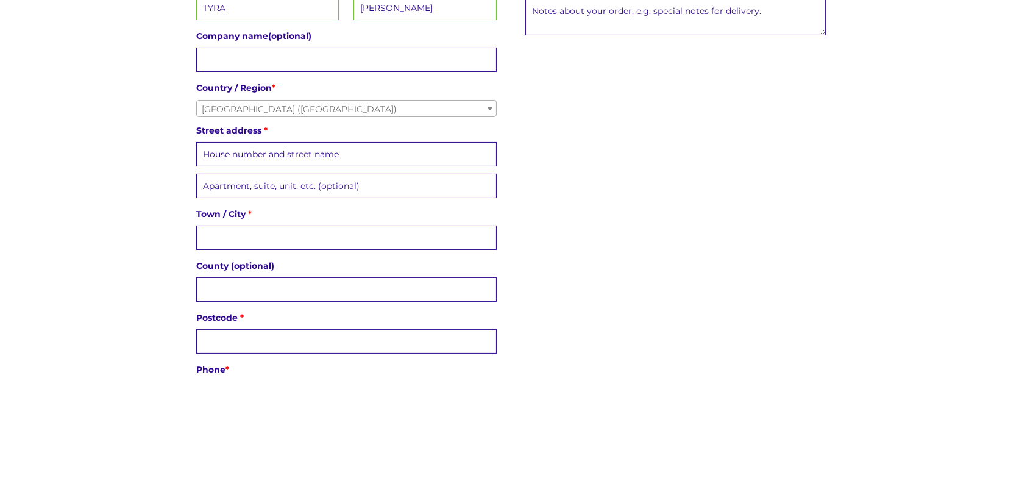
scroll to position [205, 0]
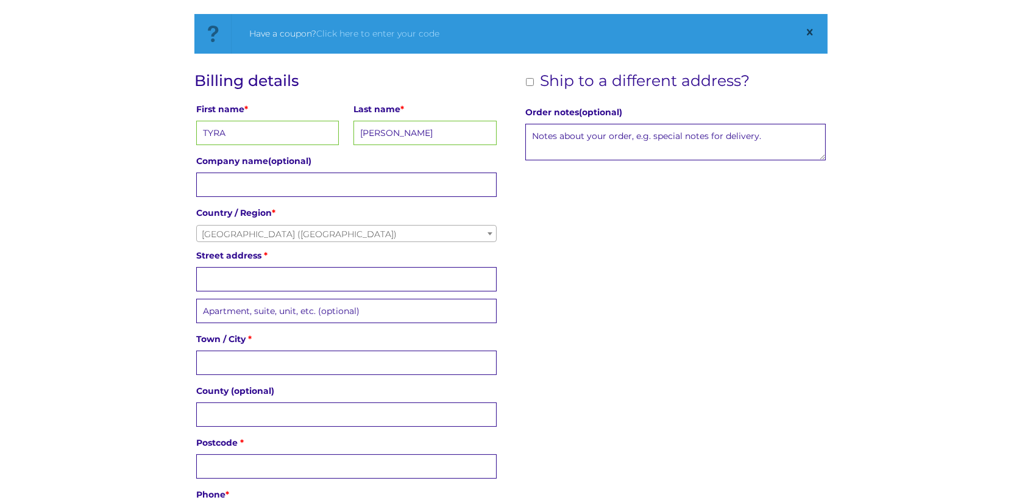
click at [335, 279] on input "Street address *" at bounding box center [346, 279] width 300 height 24
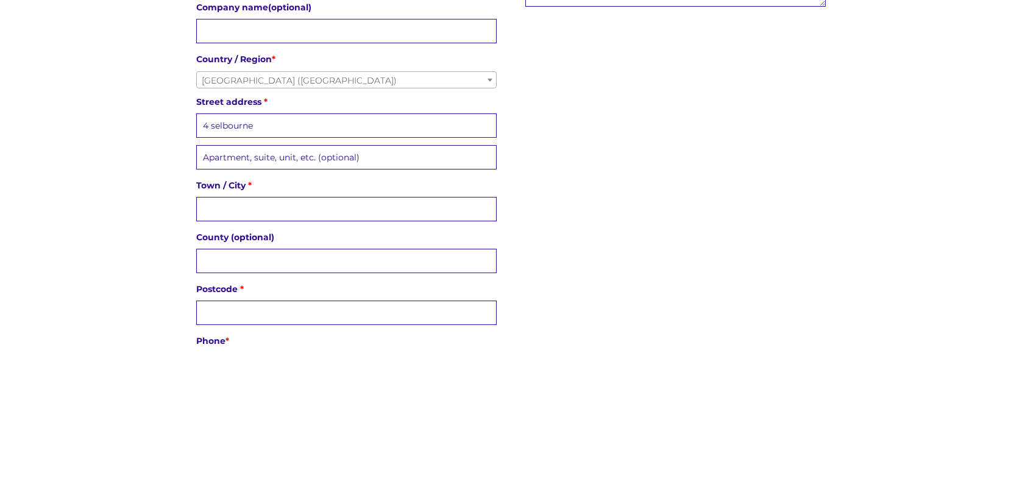
type input "4"
click at [745, 313] on div "Billing details First name * TYRA Last name * D'SOUZA Company name (optional) C…" at bounding box center [510, 329] width 633 height 515
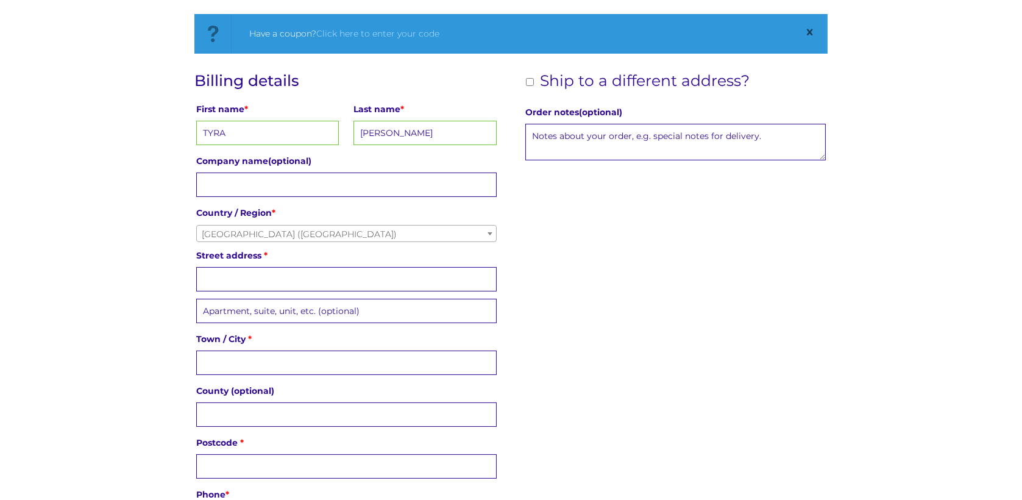
click at [374, 277] on input "Street address *" at bounding box center [346, 279] width 300 height 24
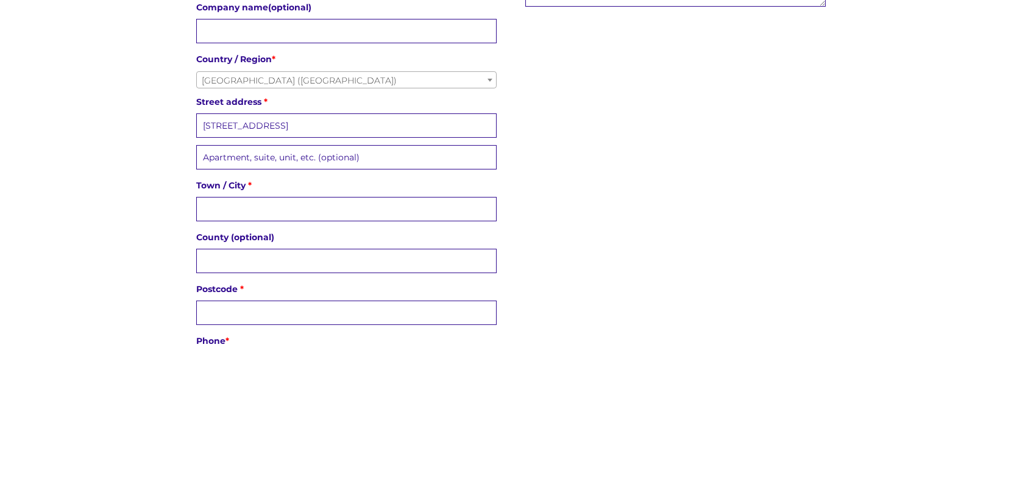
type input "35 Bissenden House, 4 Selbourne Avenue"
click at [370, 312] on input "Apartment, suite, unit, etc. (optional) (optional)" at bounding box center [346, 311] width 300 height 24
click at [578, 327] on div "Billing details First name * TYRA Last name * D'SOUZA Company name (optional) C…" at bounding box center [510, 329] width 633 height 515
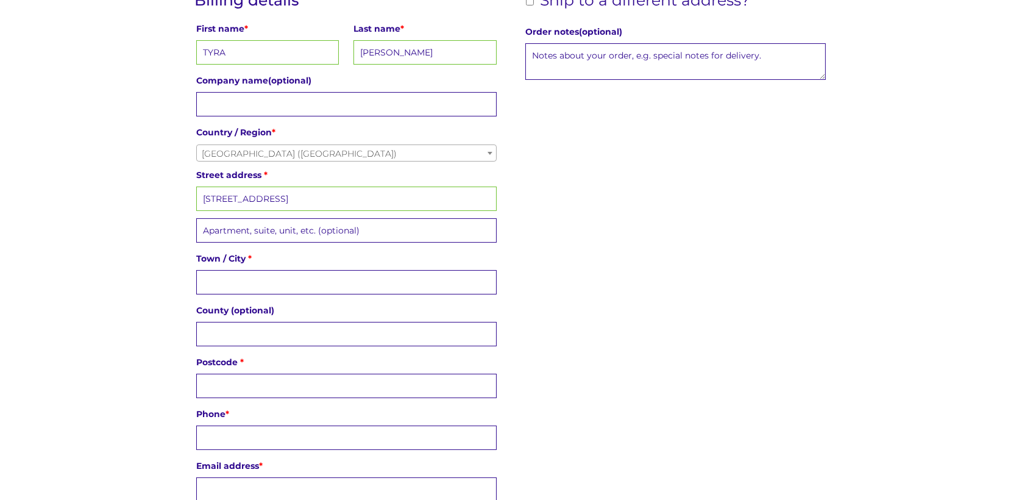
scroll to position [286, 0]
click at [290, 281] on input "Town / City *" at bounding box center [346, 281] width 300 height 24
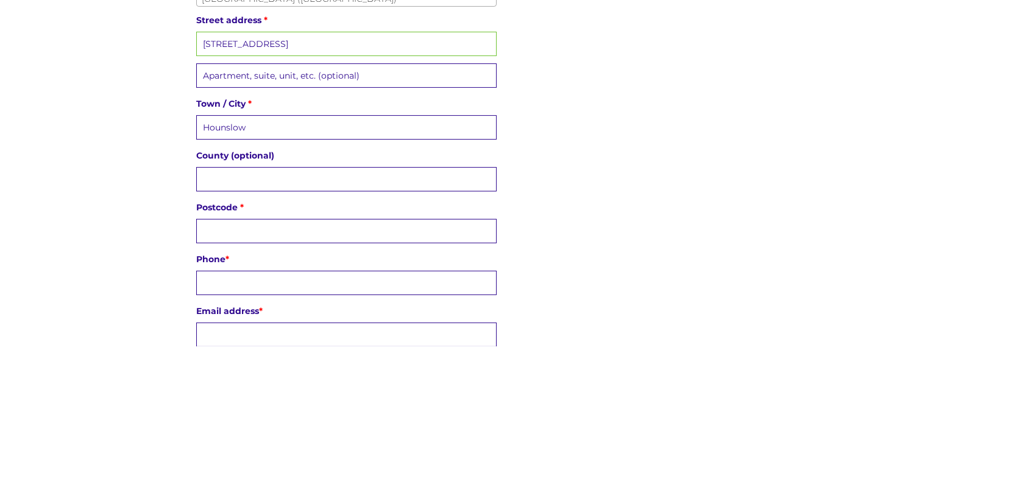
type input "Hounslow"
click at [344, 325] on input "County (optional)" at bounding box center [346, 333] width 300 height 24
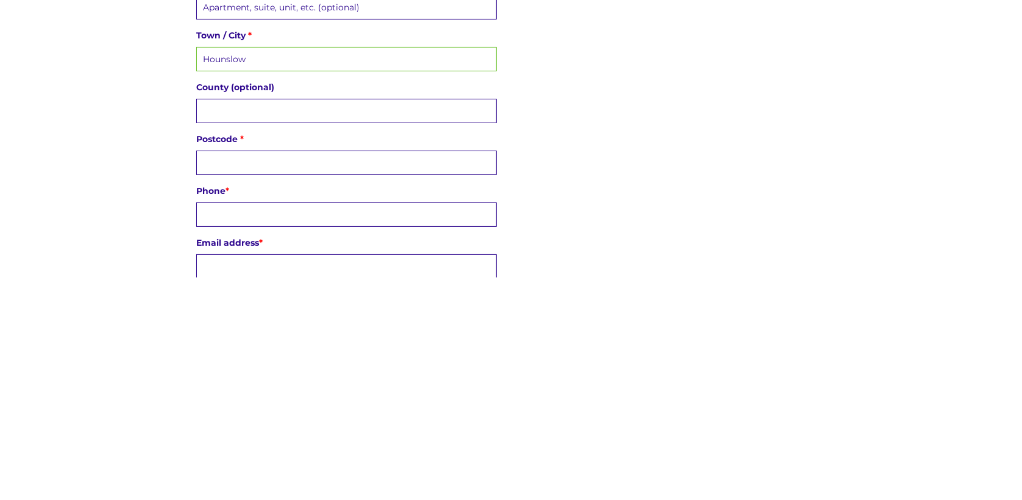
click at [283, 381] on input "Postcode *" at bounding box center [346, 385] width 300 height 24
click at [231, 376] on input "TW3 1 DY" at bounding box center [346, 385] width 300 height 24
click at [227, 383] on input "TW3 1DY" at bounding box center [346, 385] width 300 height 24
click at [230, 379] on input "TW3 1DY" at bounding box center [346, 385] width 300 height 24
click at [225, 376] on input "TW3 1DY" at bounding box center [346, 385] width 300 height 24
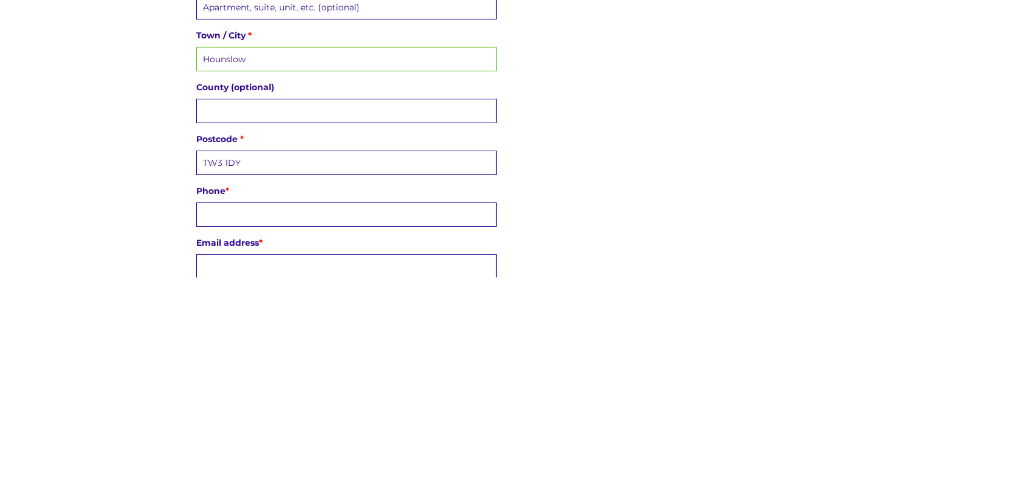
click at [222, 377] on input "TW3 1DY" at bounding box center [346, 385] width 300 height 24
click at [225, 375] on input "TW3 1DY" at bounding box center [346, 385] width 300 height 24
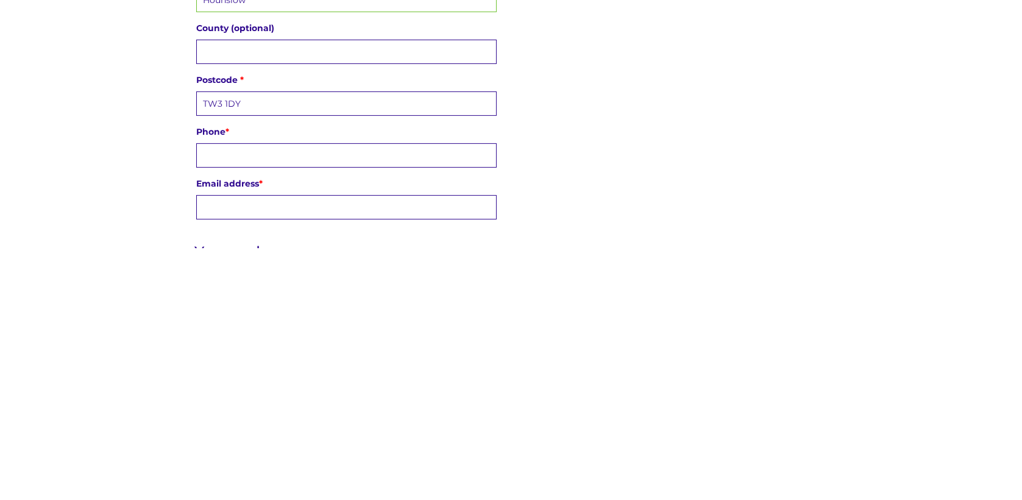
scroll to position [315, 0]
type input "TW3 1DY"
click at [407, 403] on input "Phone *" at bounding box center [346, 407] width 300 height 24
type input "+44 7497 454498"
click at [319, 447] on input "Email address *" at bounding box center [346, 459] width 300 height 24
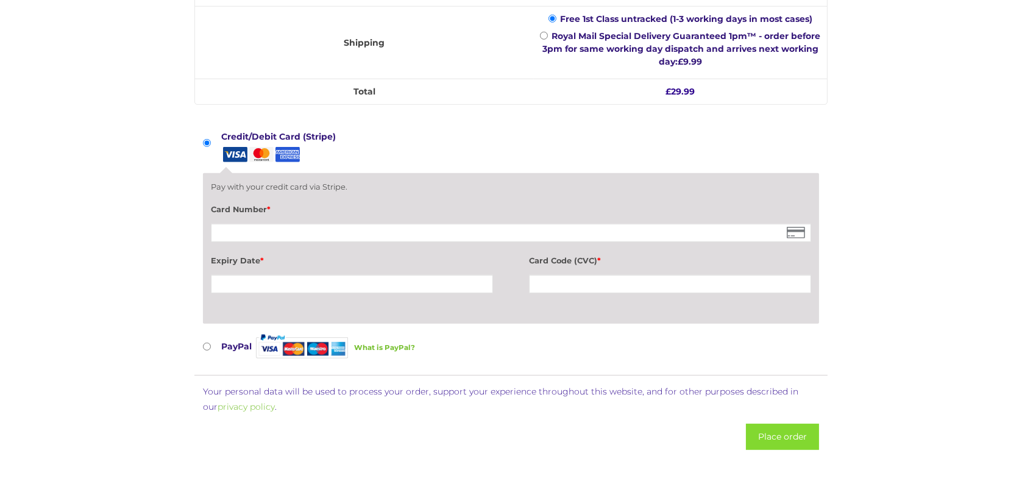
scroll to position [1032, 0]
type input "tyradsouza91@gmail.com"
click at [260, 147] on img at bounding box center [260, 154] width 26 height 15
click at [211, 144] on input "Credit/Debit Card (Stripe)" at bounding box center [207, 144] width 8 height 8
click at [239, 147] on img at bounding box center [234, 154] width 26 height 15
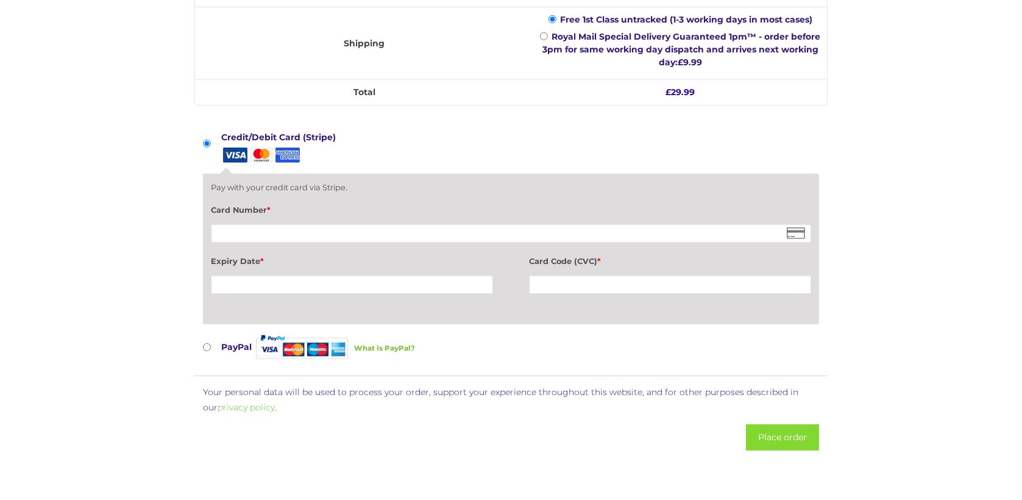
click at [211, 145] on input "Credit/Debit Card (Stripe)" at bounding box center [207, 144] width 8 height 8
click at [283, 228] on div at bounding box center [511, 233] width 600 height 18
click at [327, 230] on div at bounding box center [511, 233] width 600 height 18
click at [380, 230] on div at bounding box center [511, 233] width 600 height 18
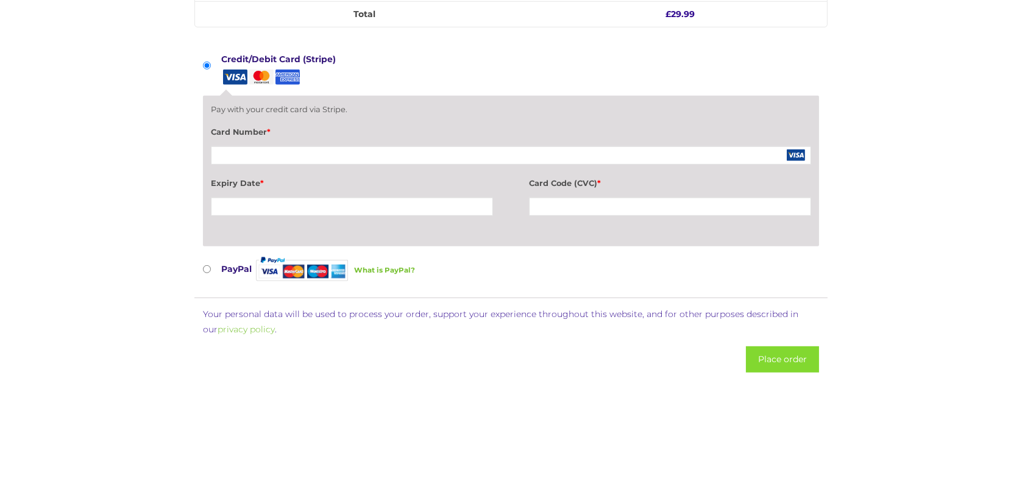
click at [331, 278] on div at bounding box center [352, 284] width 282 height 18
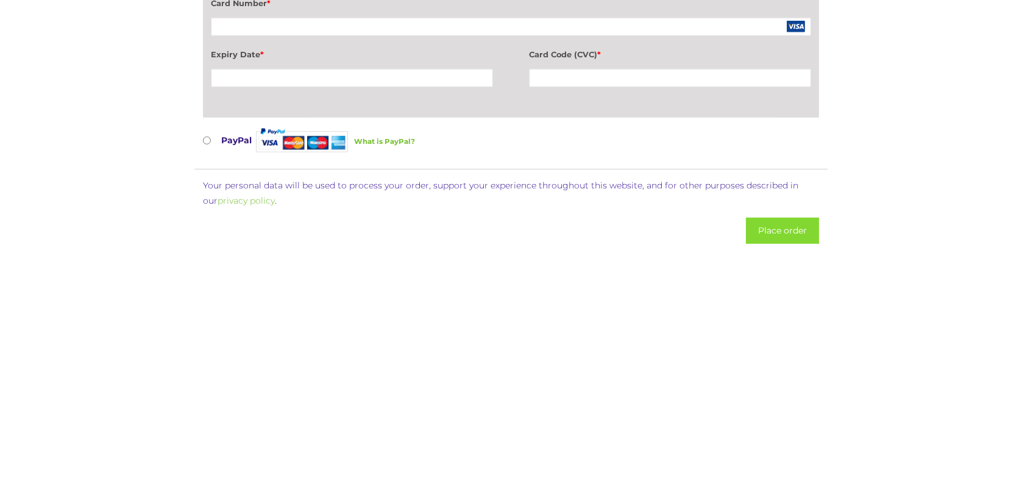
scroll to position [1037, 0]
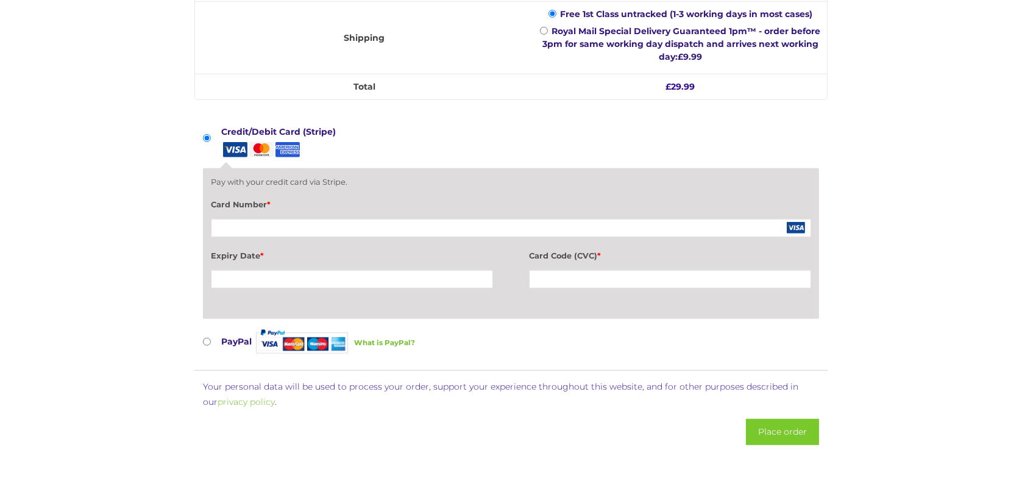
click at [780, 423] on button "Place order" at bounding box center [782, 432] width 73 height 26
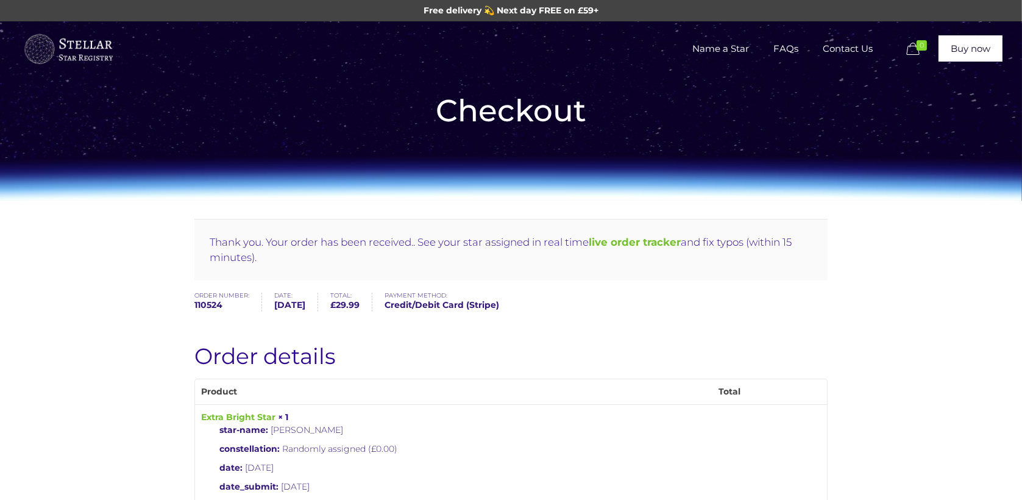
click at [649, 247] on b "live order tracker" at bounding box center [635, 242] width 92 height 12
